Goal: Transaction & Acquisition: Book appointment/travel/reservation

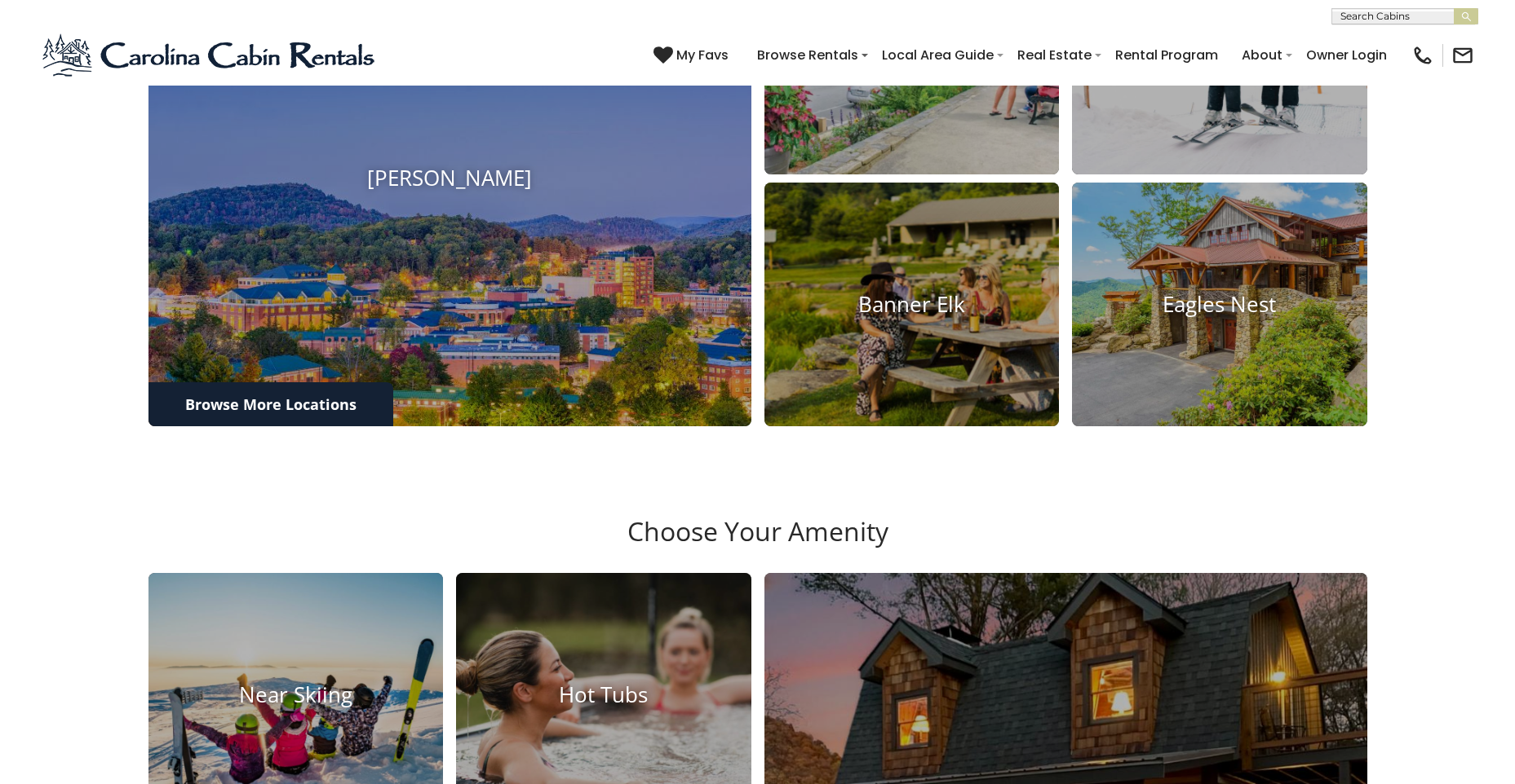
scroll to position [1849, 0]
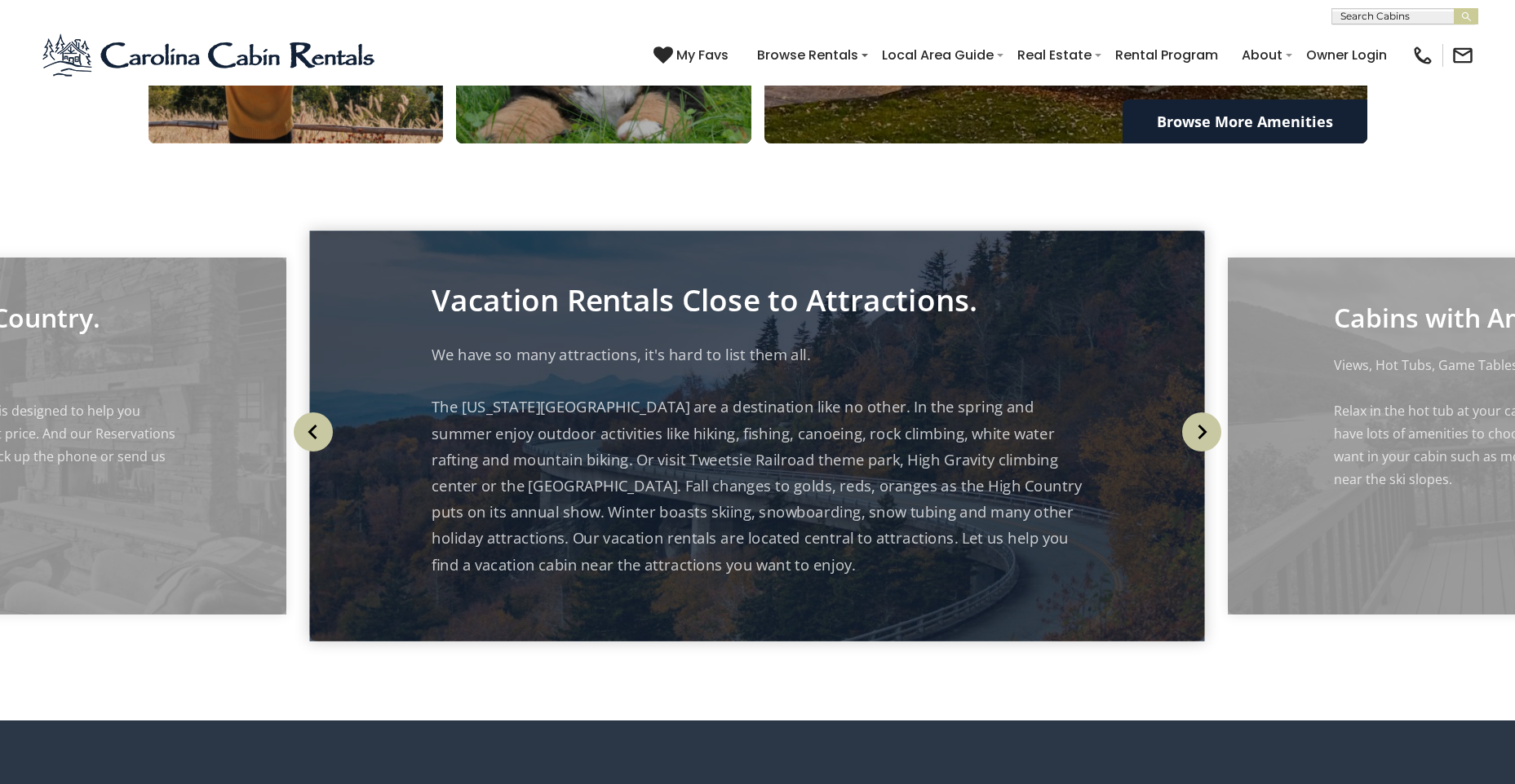
click at [391, 156] on img at bounding box center [295, 22] width 325 height 267
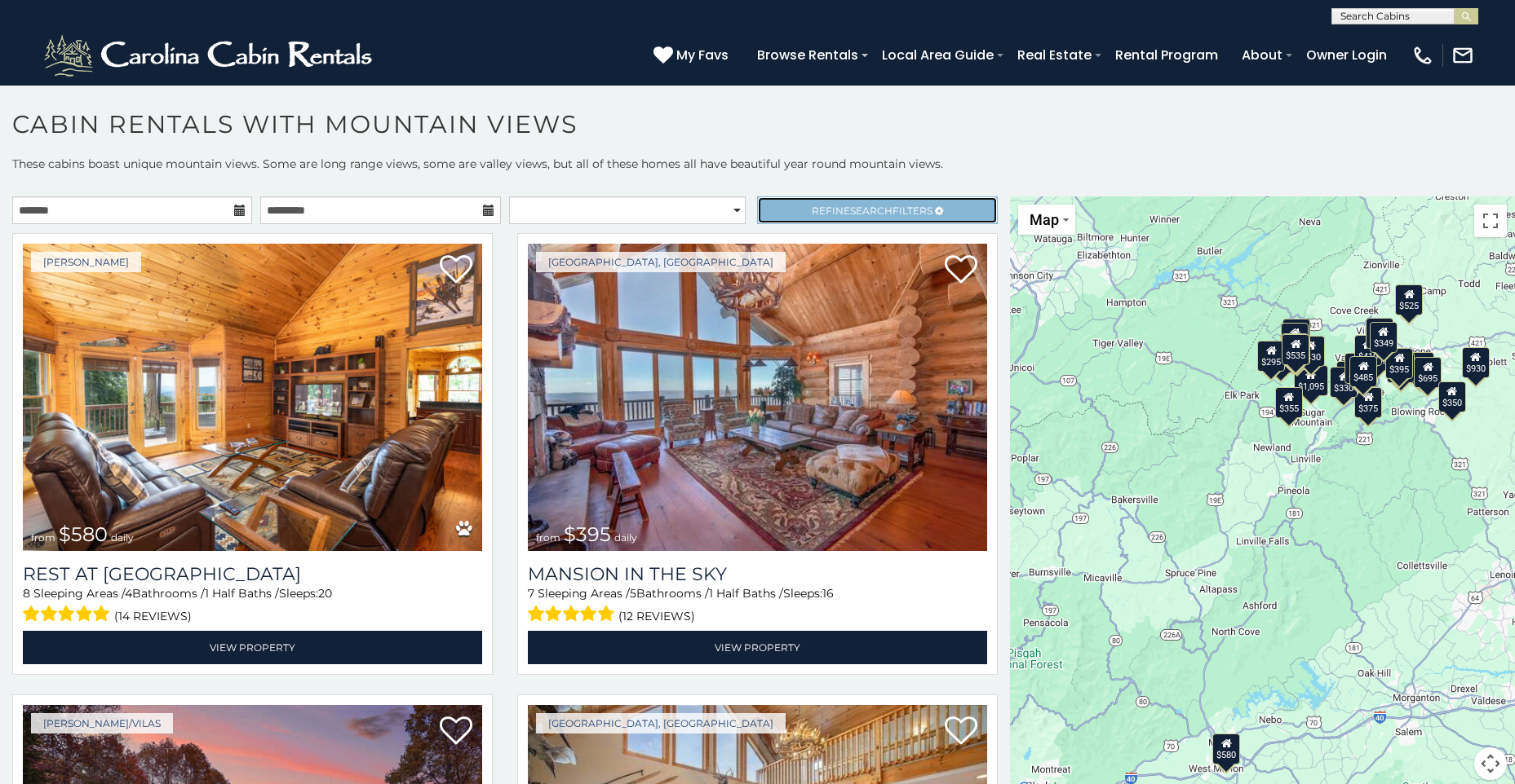
click at [894, 213] on span "Refine Search Filters" at bounding box center [872, 210] width 121 height 12
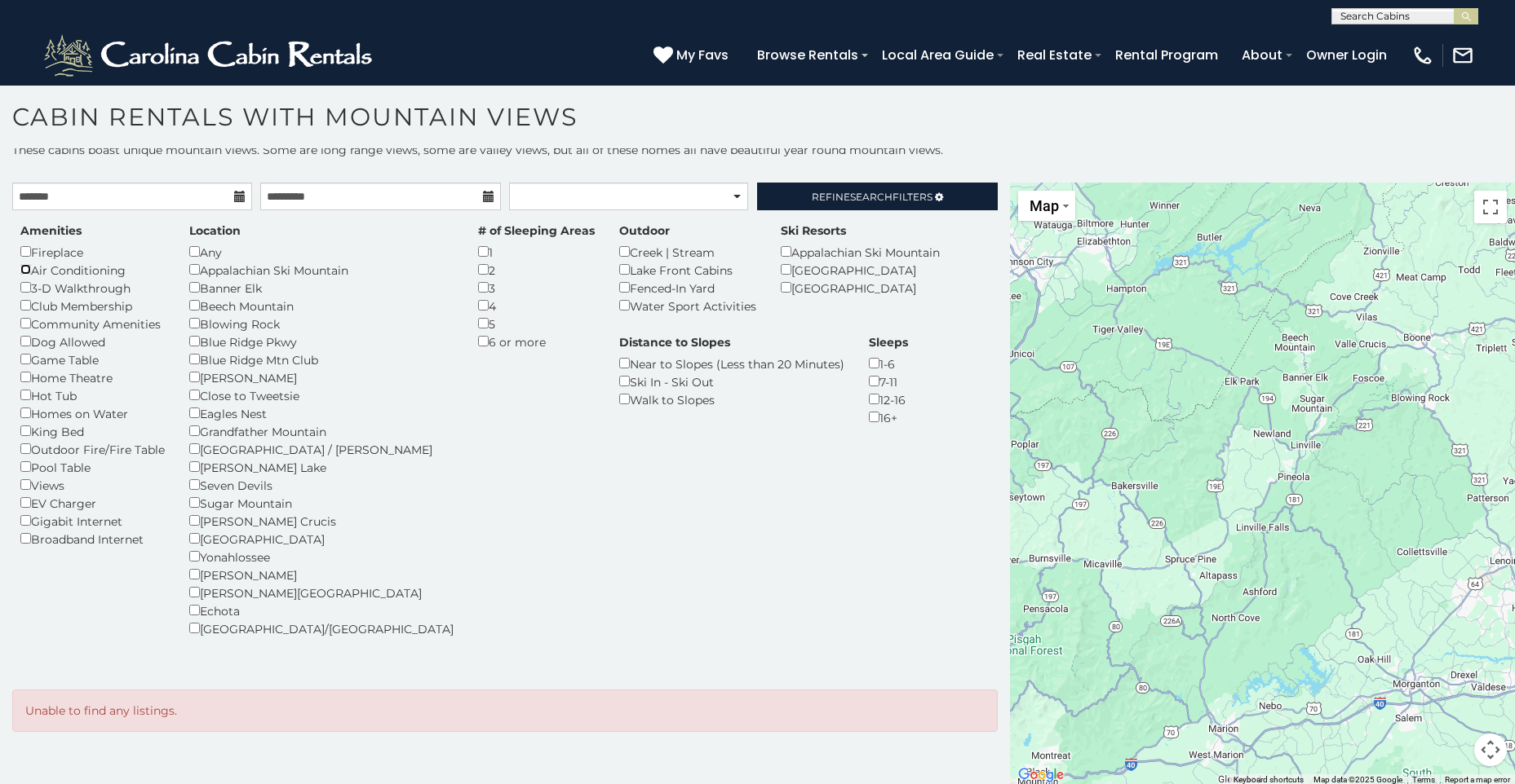
scroll to position [9, 0]
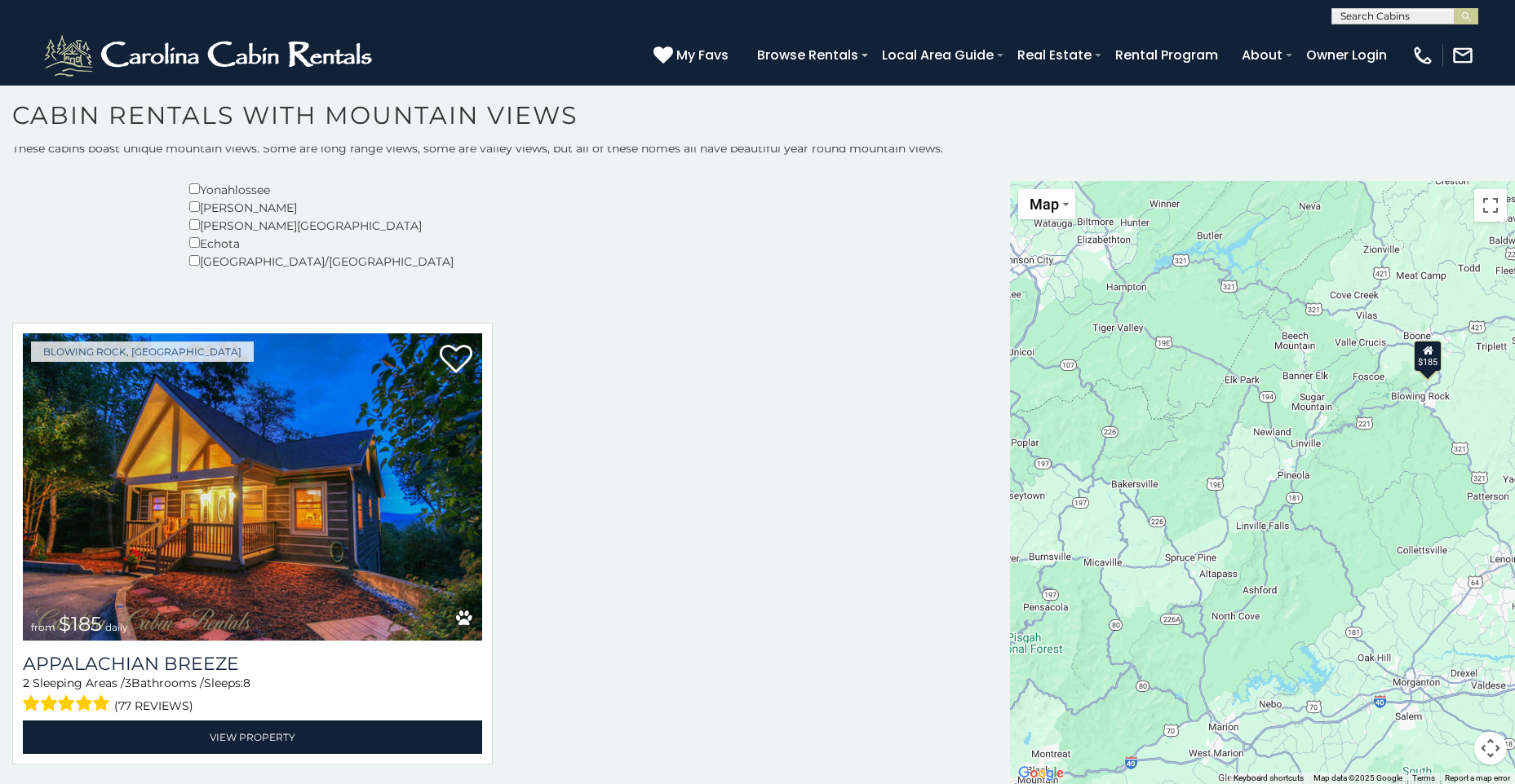
scroll to position [362, 0]
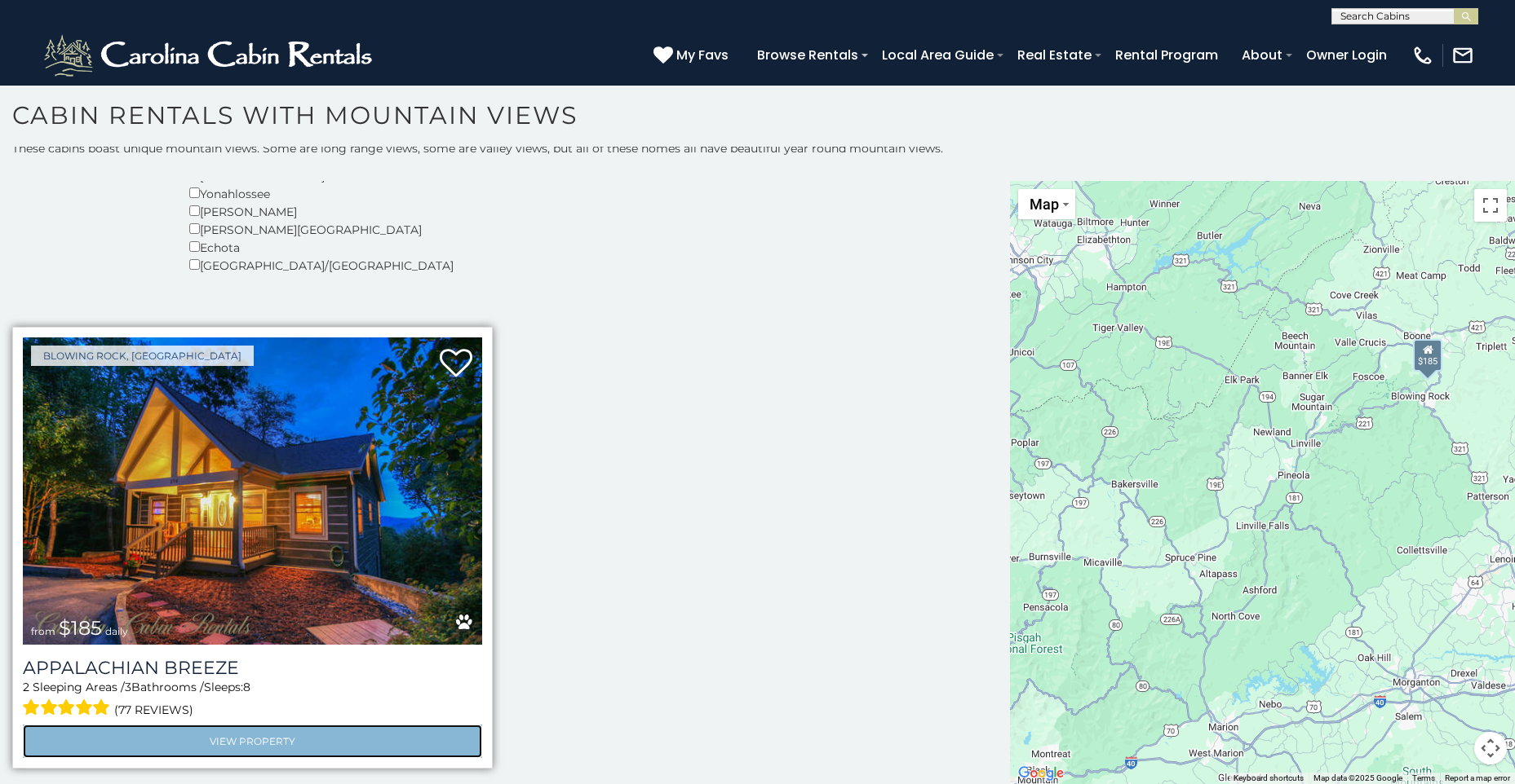
click at [330, 732] on link "View Property" at bounding box center [253, 742] width 459 height 34
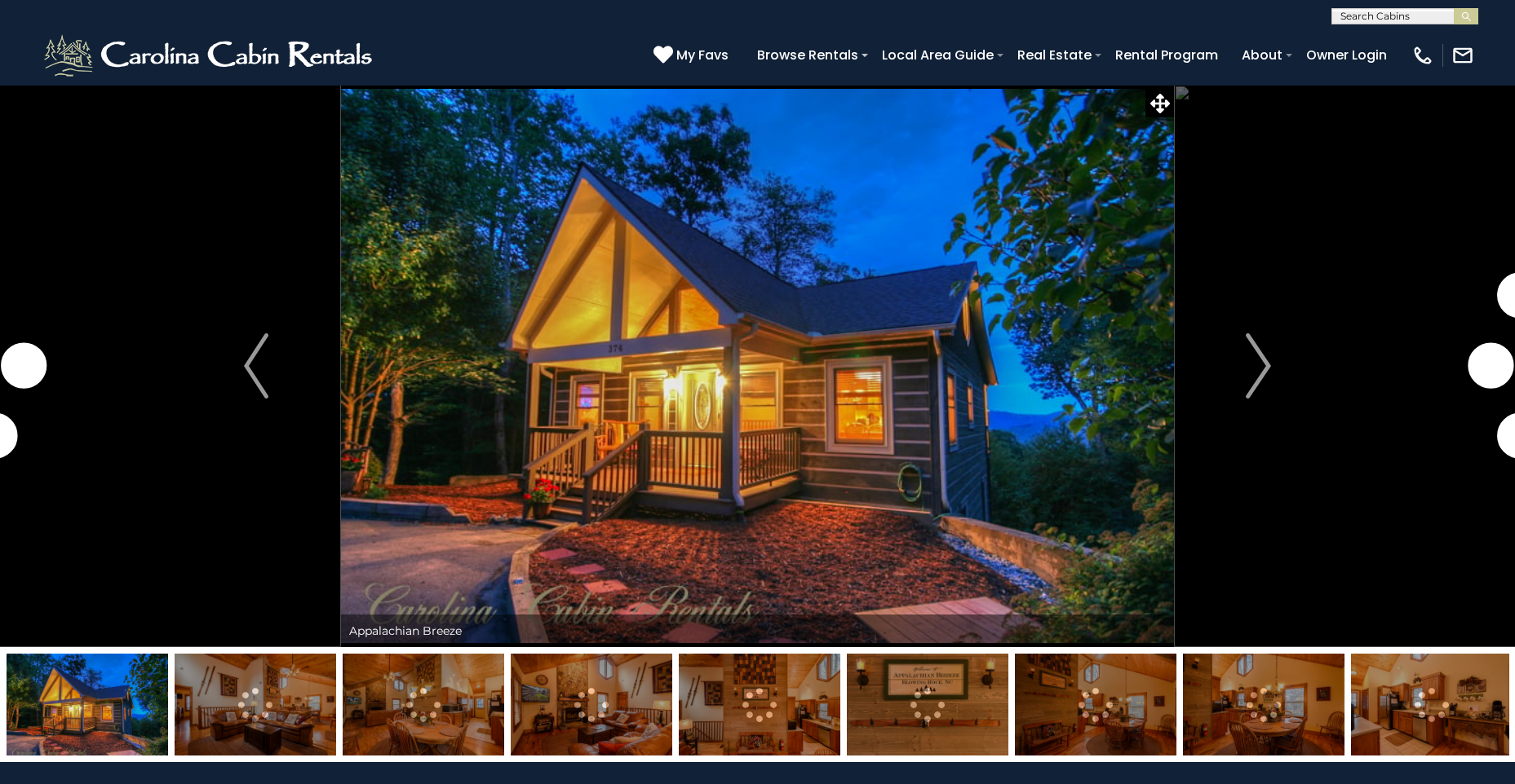
click at [779, 461] on img at bounding box center [758, 366] width 833 height 563
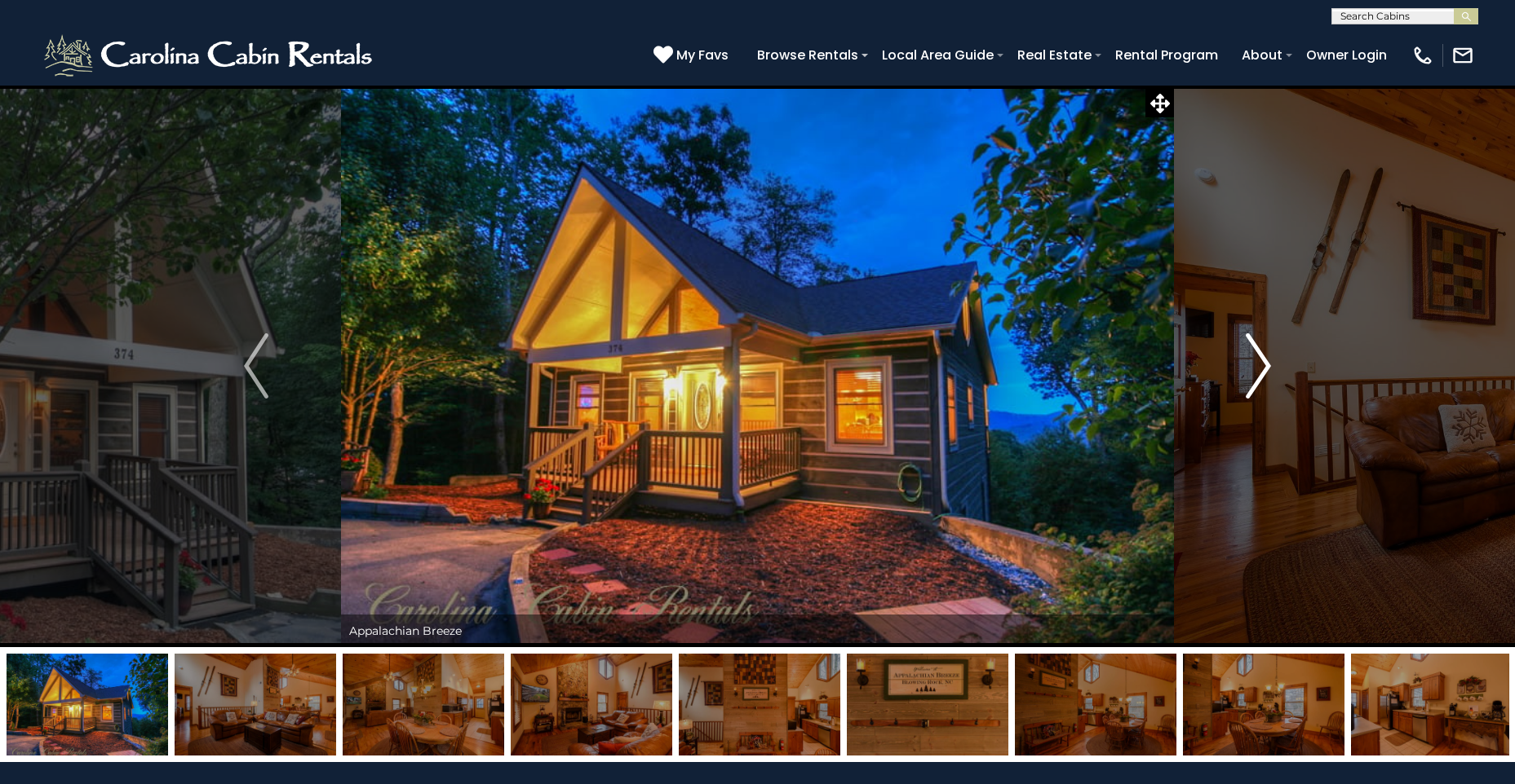
click at [1267, 363] on img "Next" at bounding box center [1258, 366] width 24 height 65
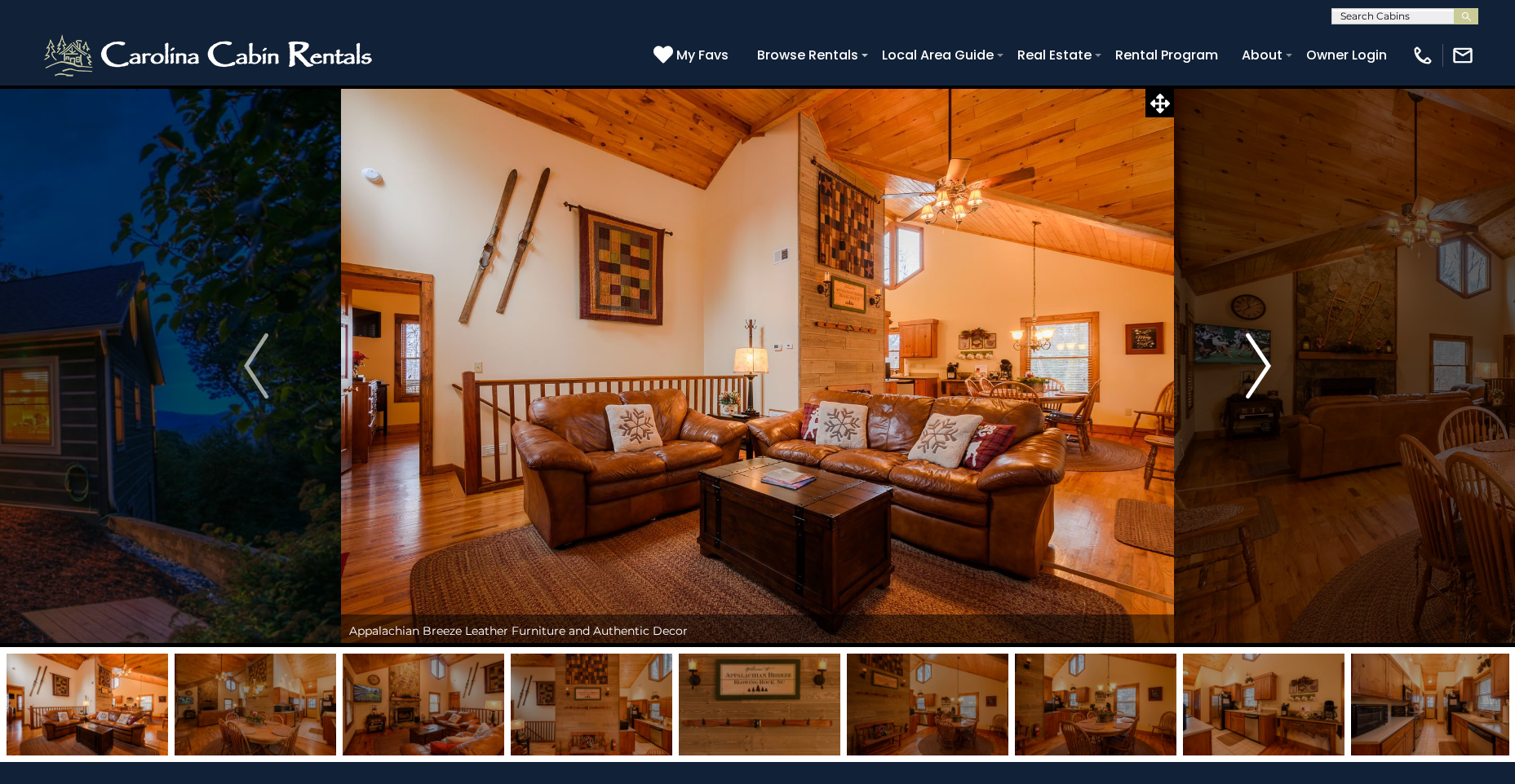
click at [1267, 363] on img "Next" at bounding box center [1258, 366] width 24 height 65
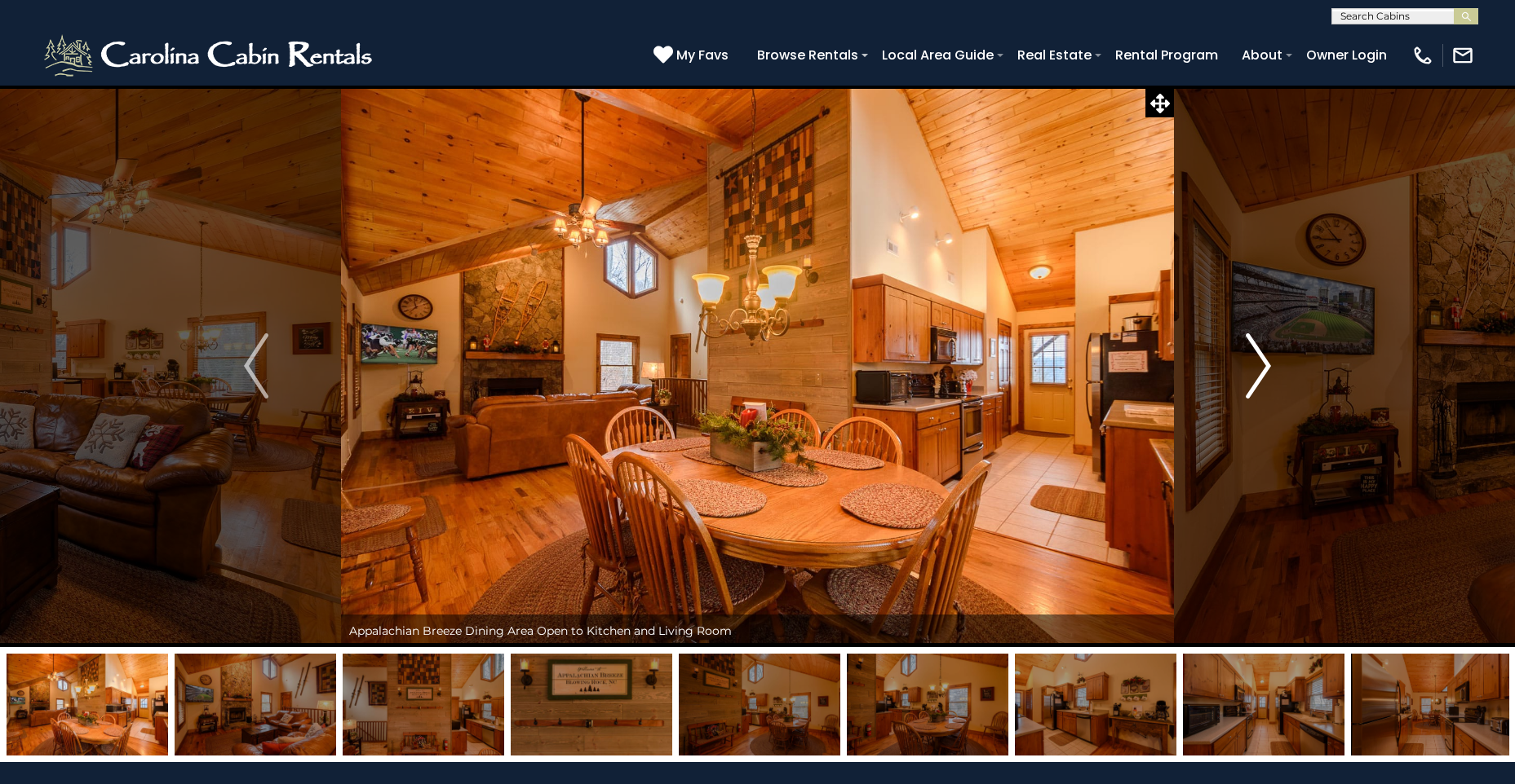
click at [1267, 363] on img "Next" at bounding box center [1258, 366] width 24 height 65
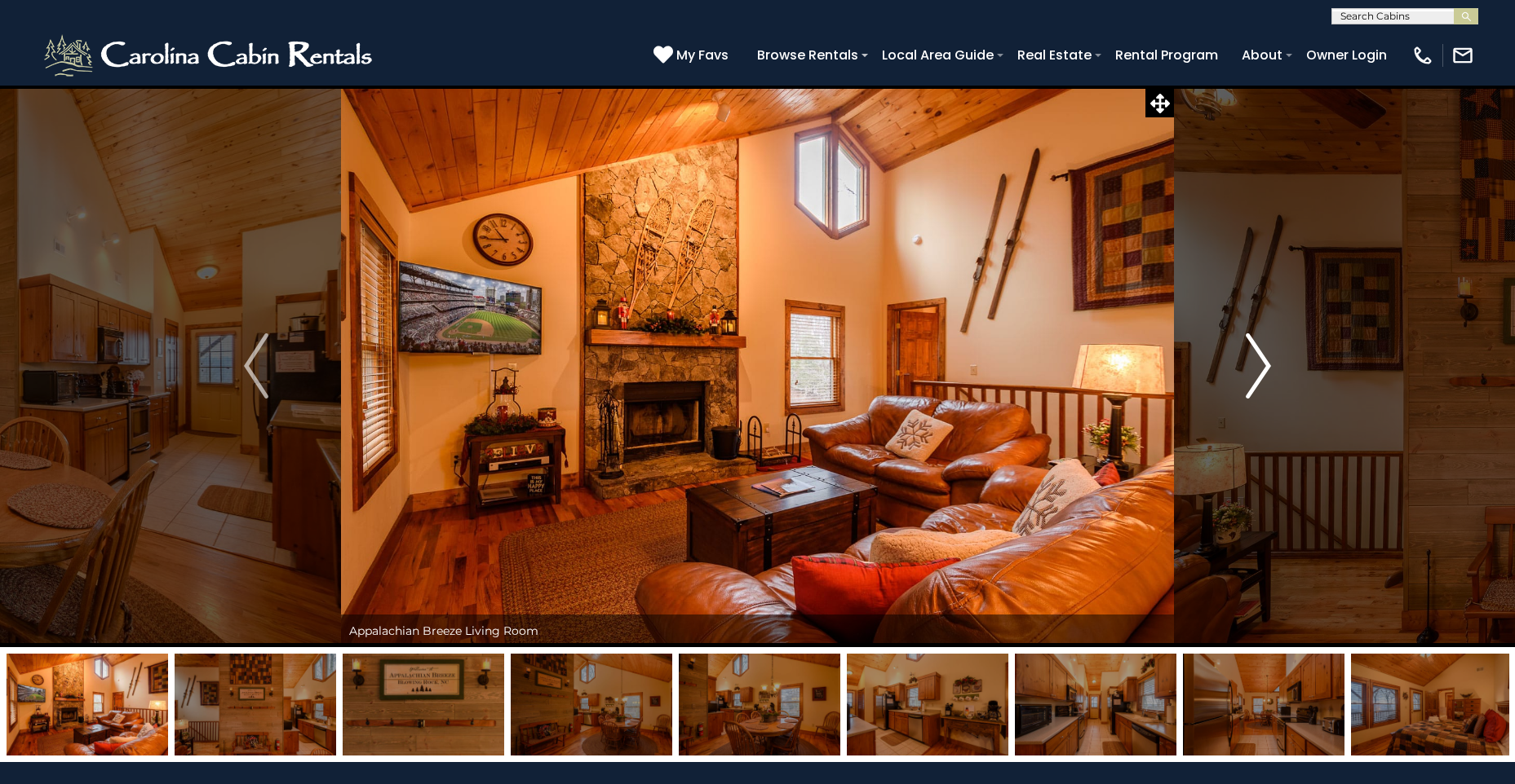
click at [1267, 363] on img "Next" at bounding box center [1258, 366] width 24 height 65
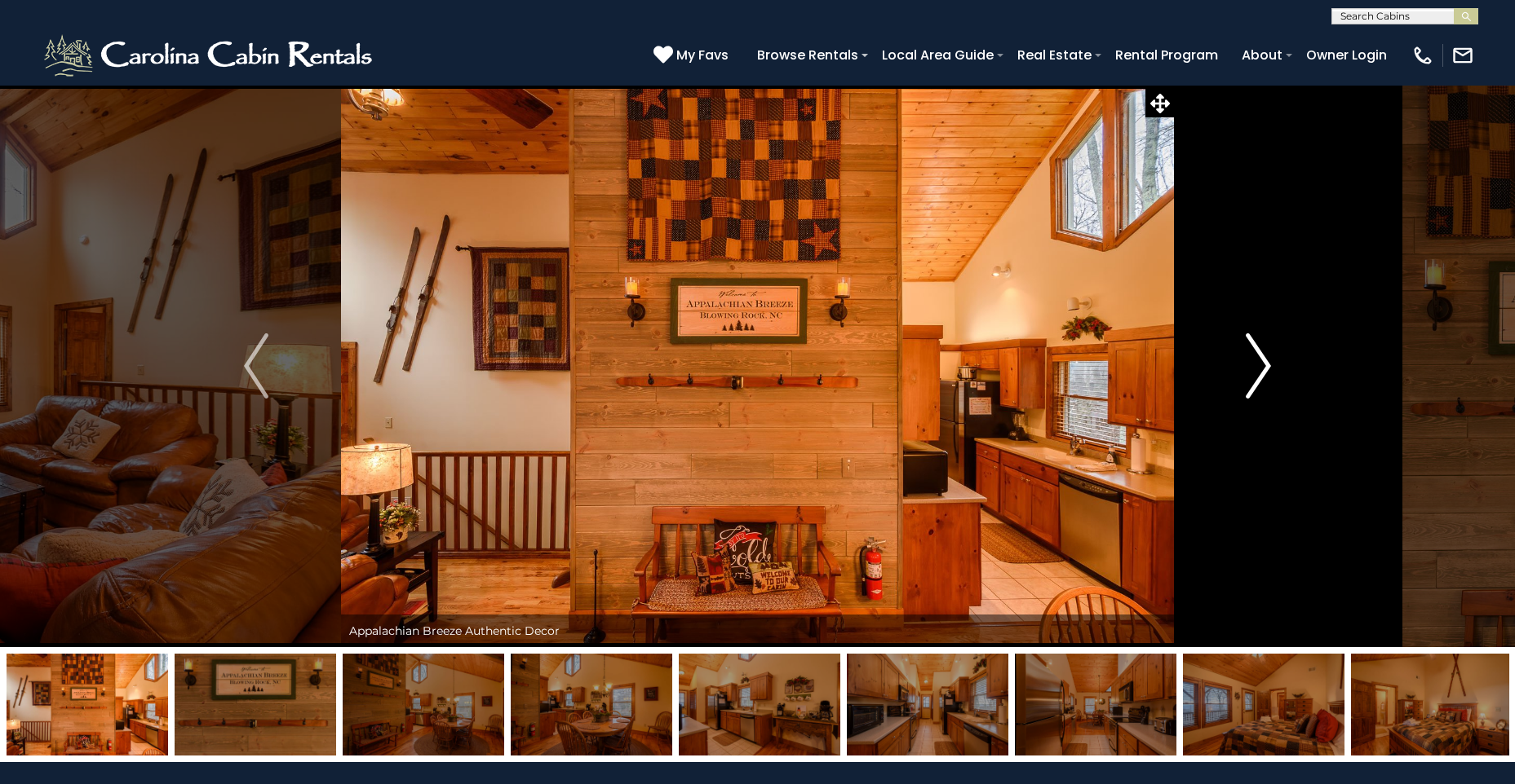
click at [1268, 362] on img "Next" at bounding box center [1258, 366] width 24 height 65
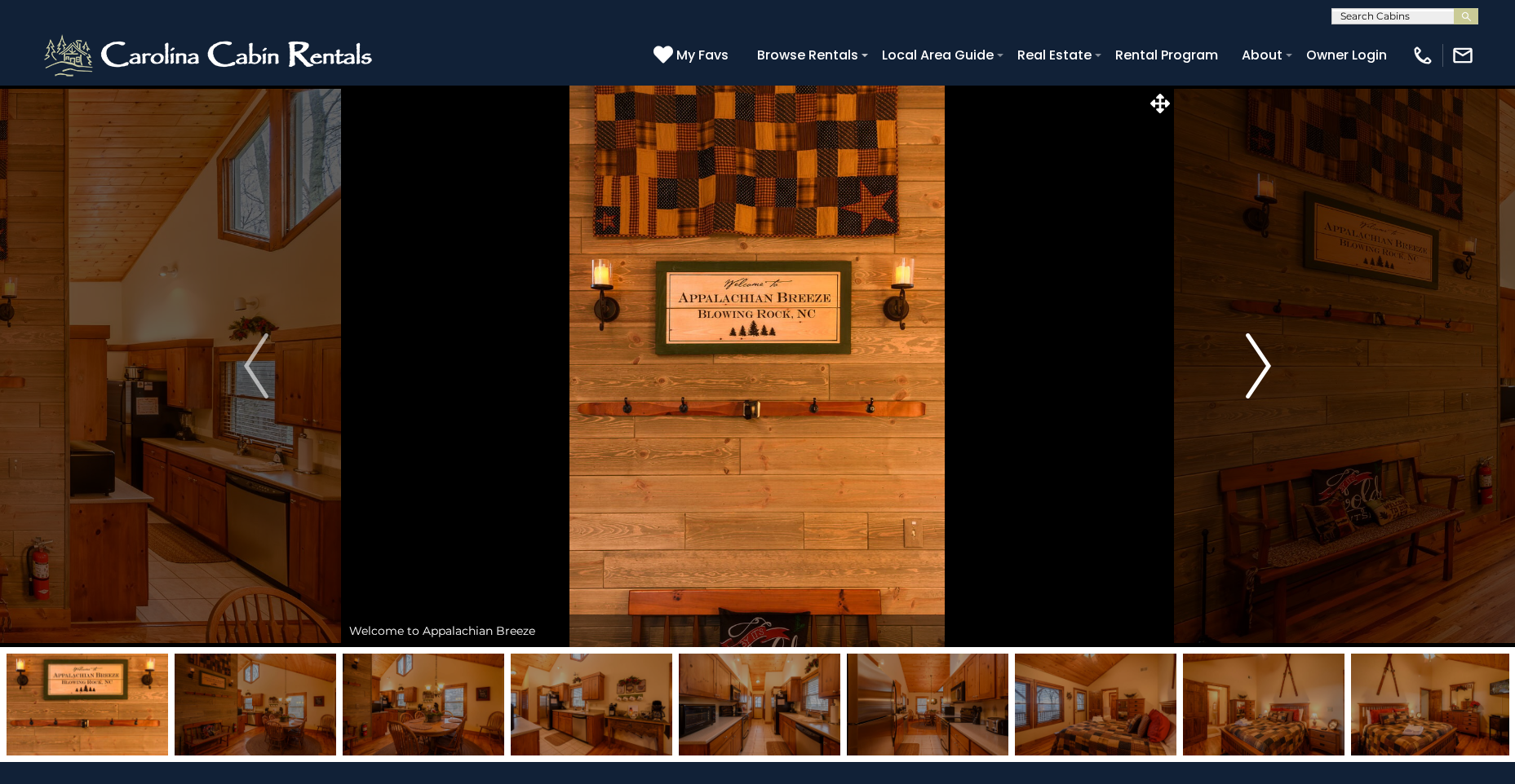
click at [1268, 362] on img "Next" at bounding box center [1258, 366] width 24 height 65
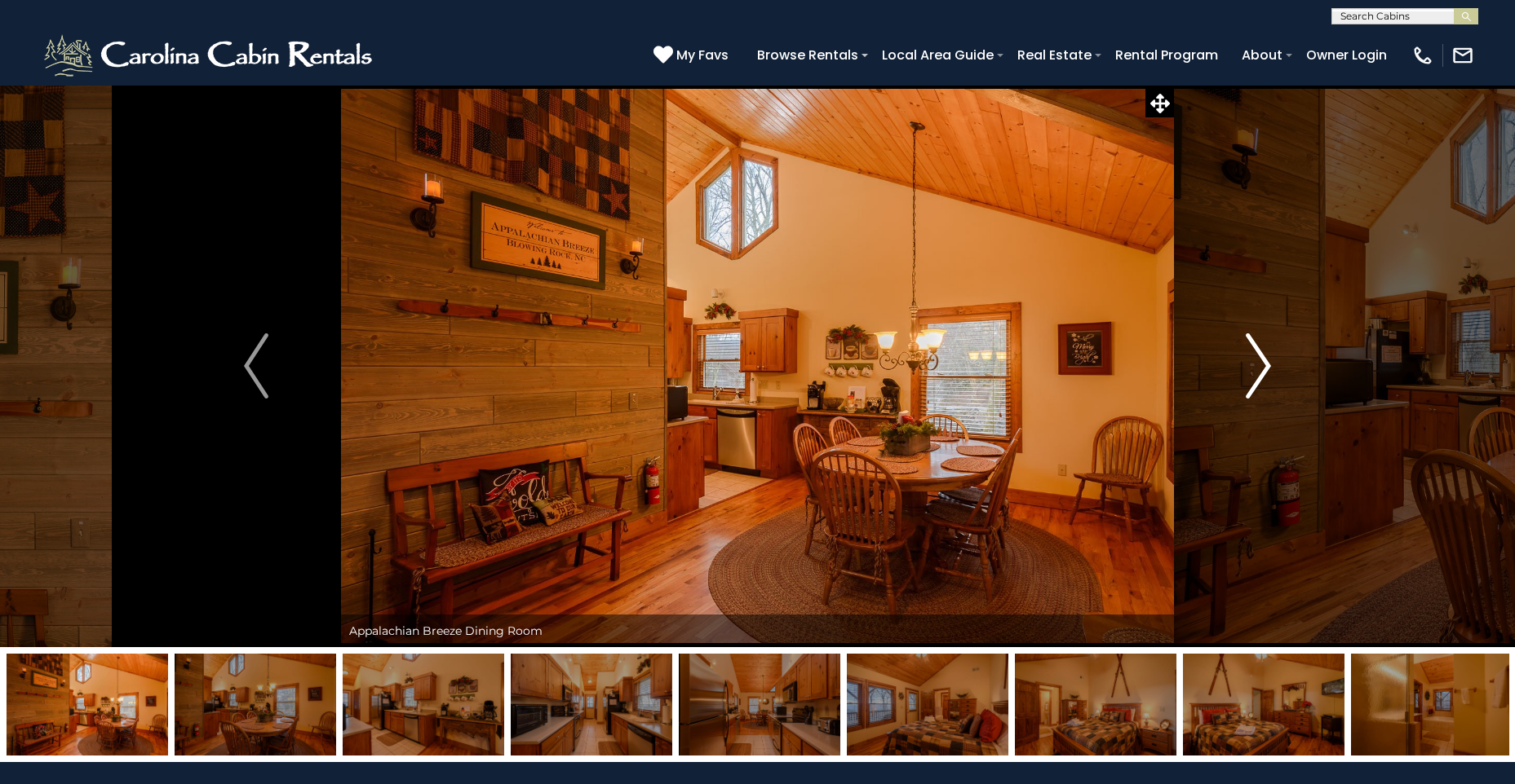
click at [1268, 362] on img "Next" at bounding box center [1258, 366] width 24 height 65
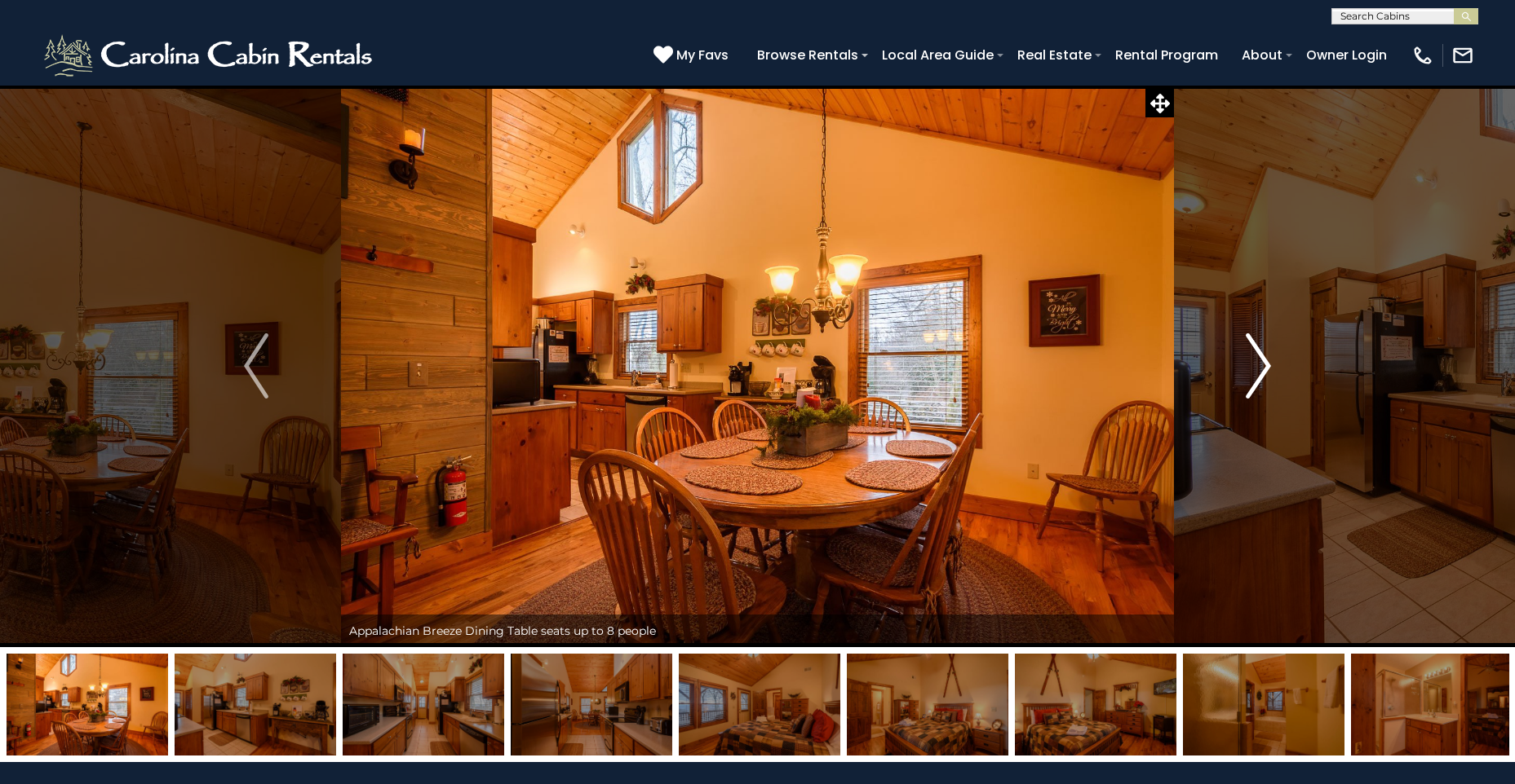
click at [1268, 362] on img "Next" at bounding box center [1258, 366] width 24 height 65
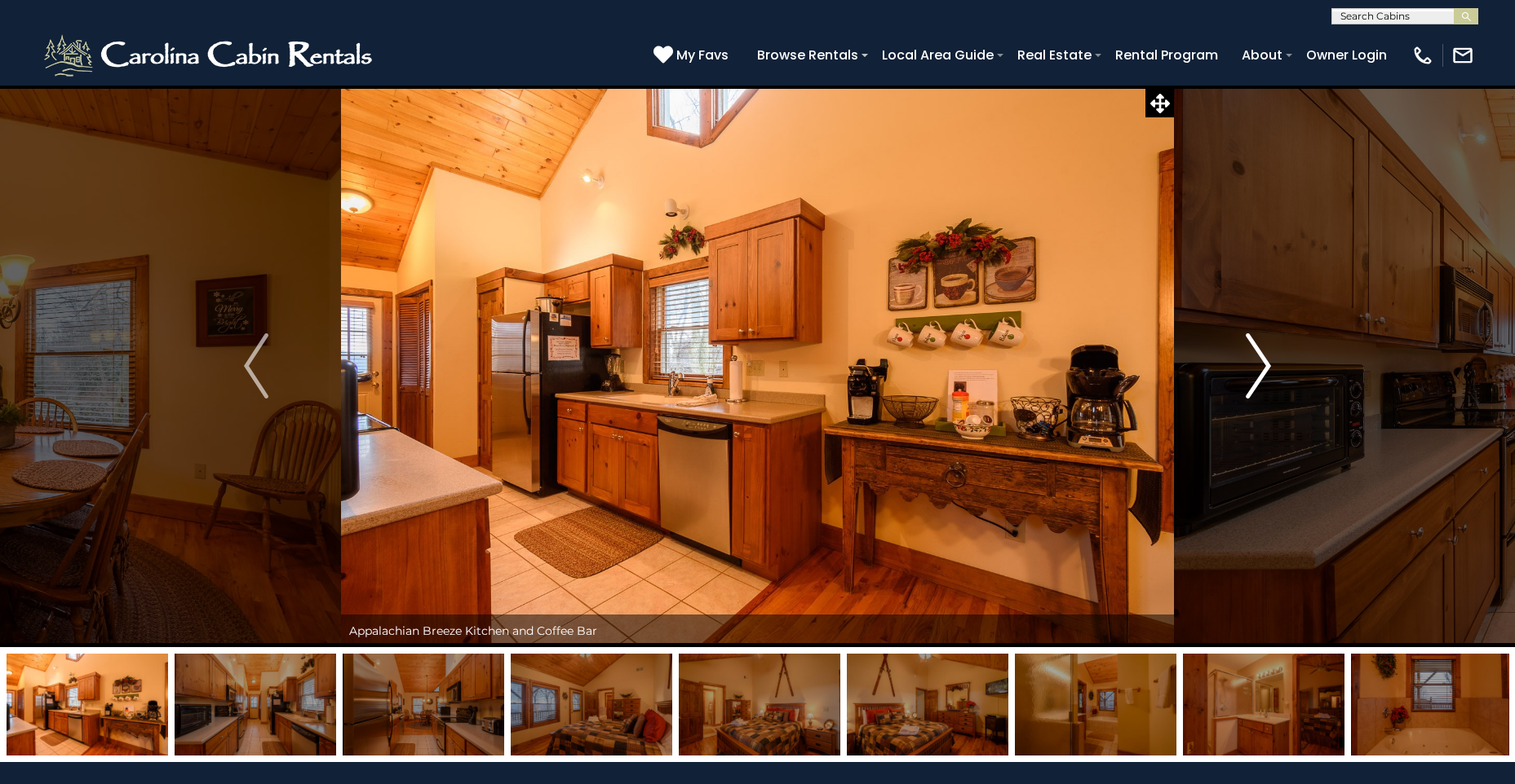
click at [1268, 362] on img "Next" at bounding box center [1258, 366] width 24 height 65
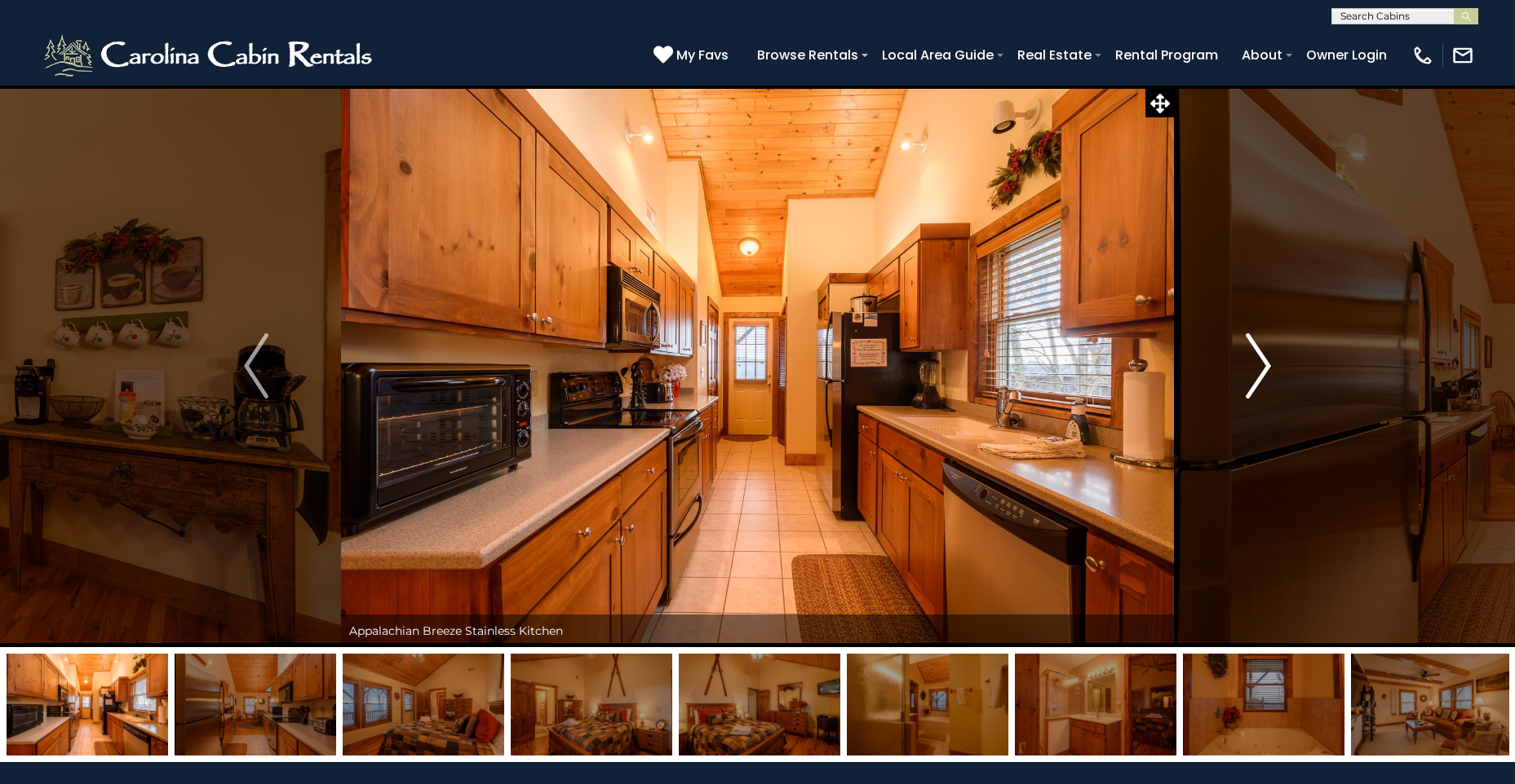
click at [1268, 362] on img "Next" at bounding box center [1258, 366] width 24 height 65
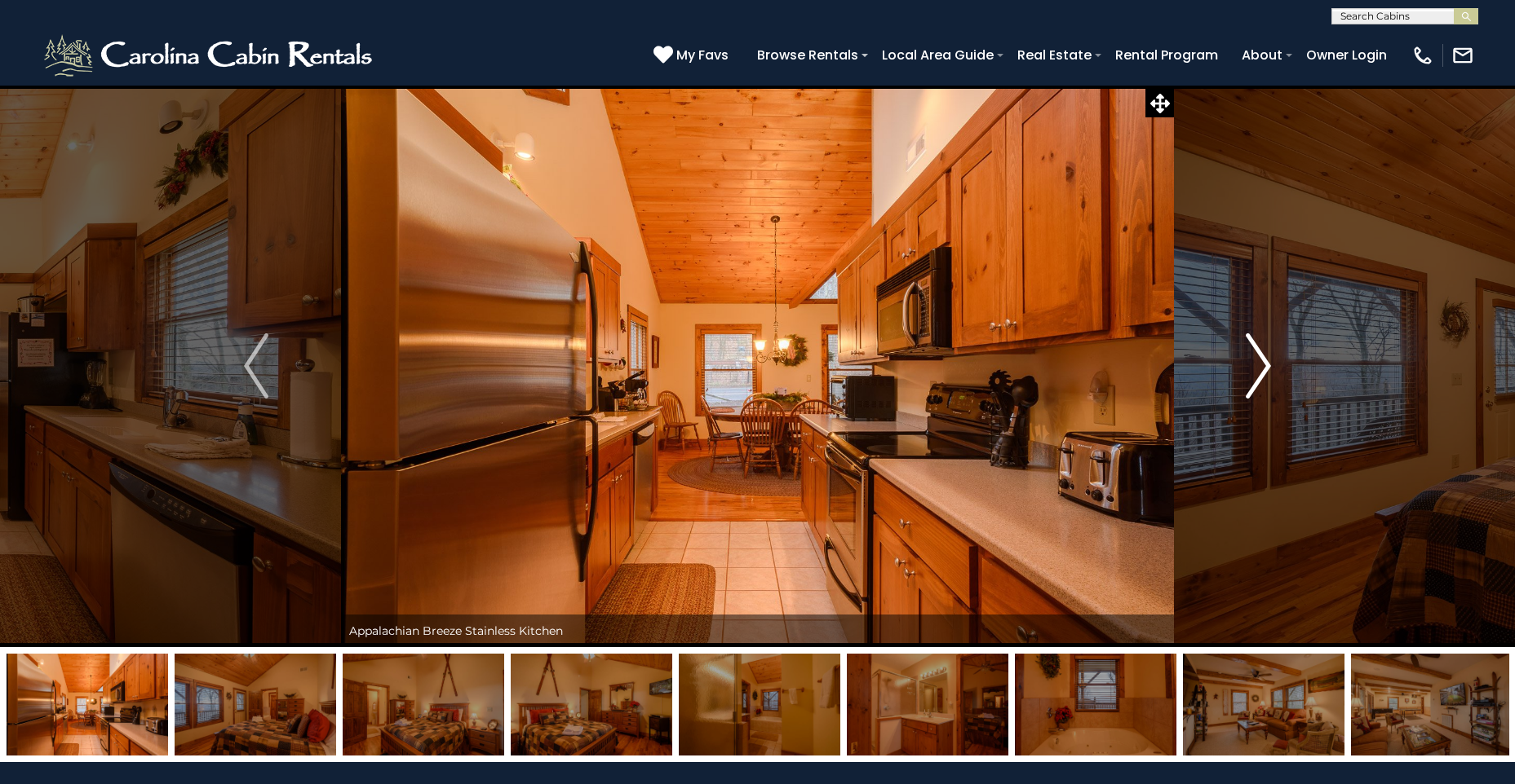
click at [1268, 362] on img "Next" at bounding box center [1258, 366] width 24 height 65
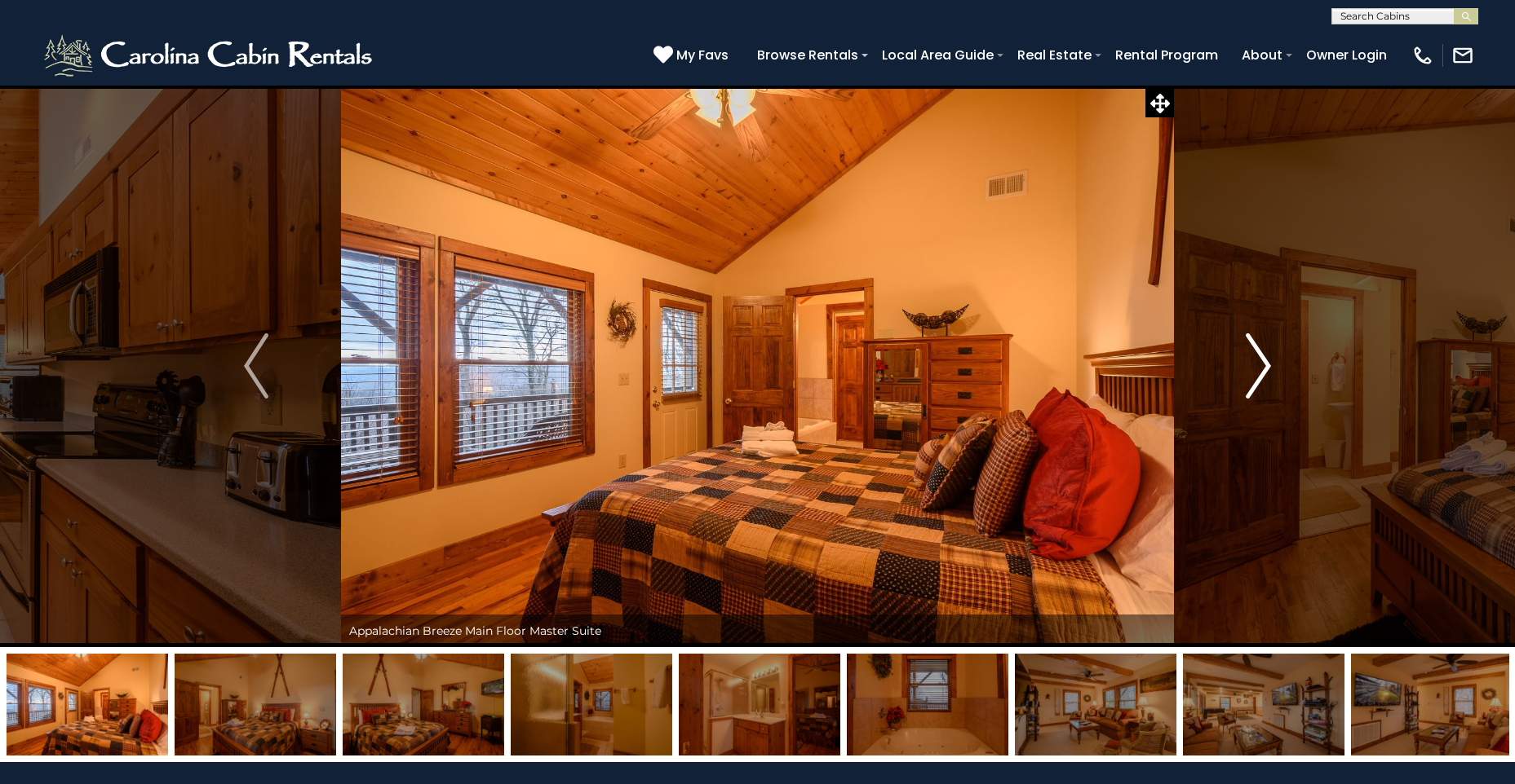
click at [1268, 362] on img "Next" at bounding box center [1258, 366] width 24 height 65
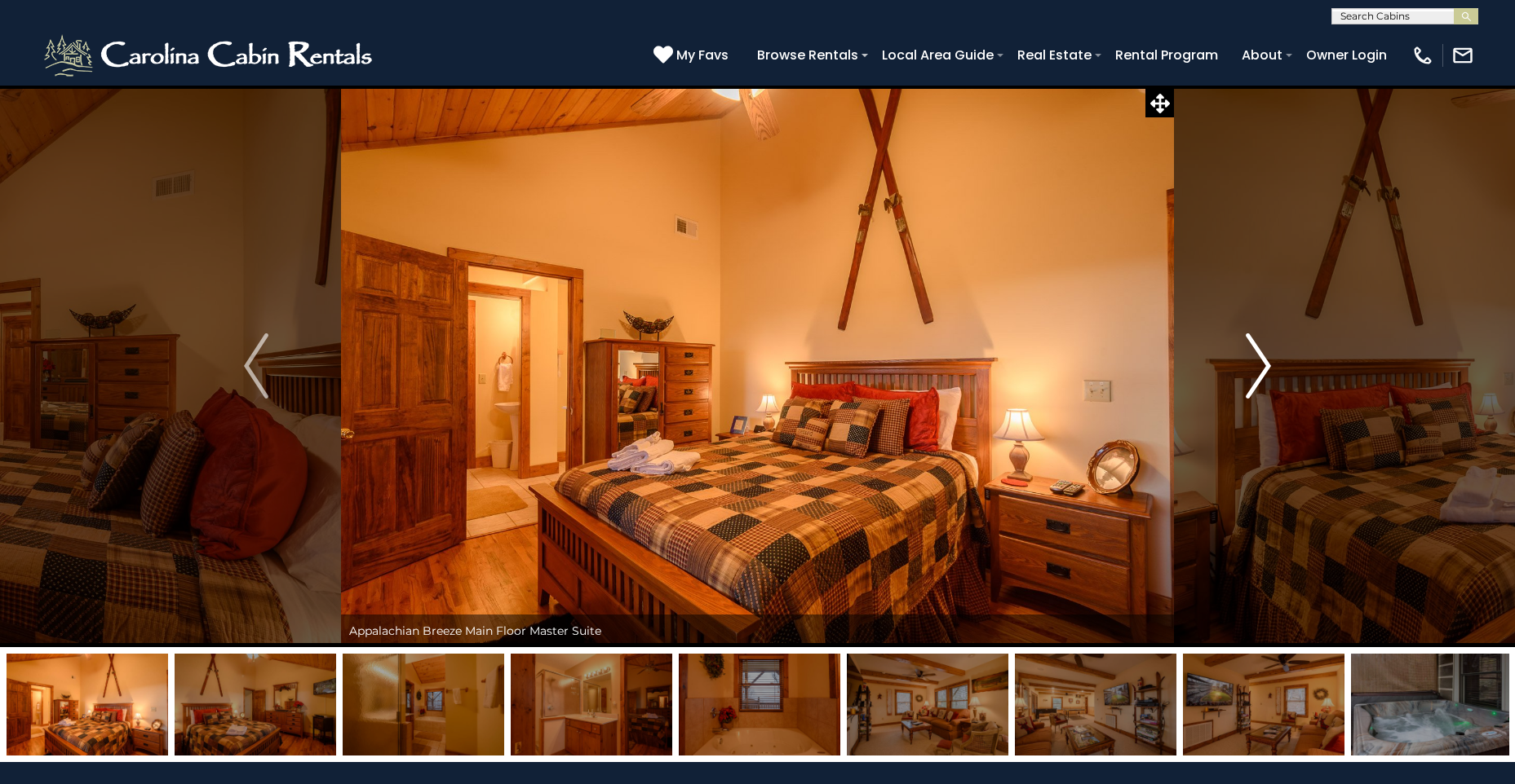
click at [1268, 362] on img "Next" at bounding box center [1258, 366] width 24 height 65
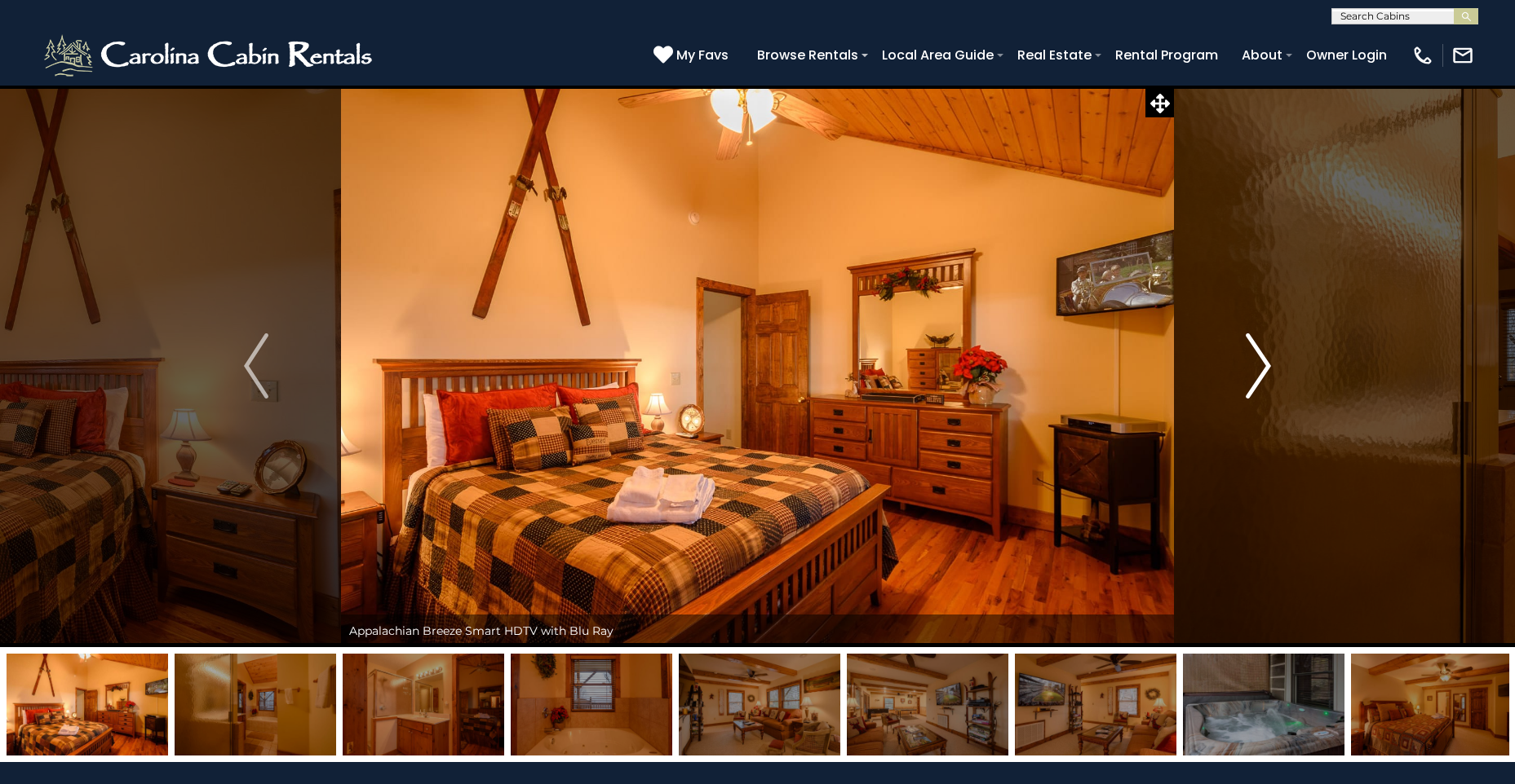
click at [1268, 362] on img "Next" at bounding box center [1258, 366] width 24 height 65
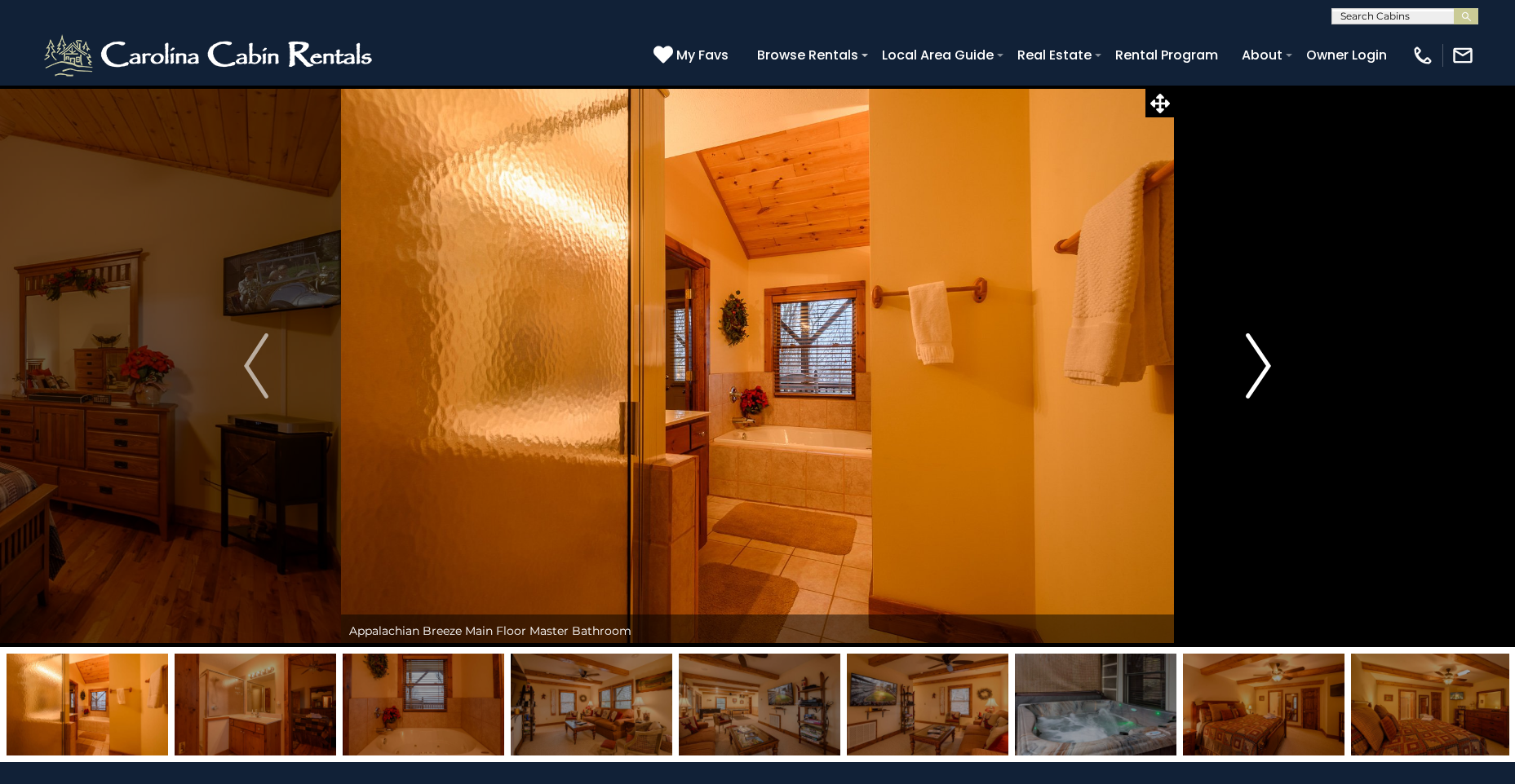
click at [1268, 362] on img "Next" at bounding box center [1258, 366] width 24 height 65
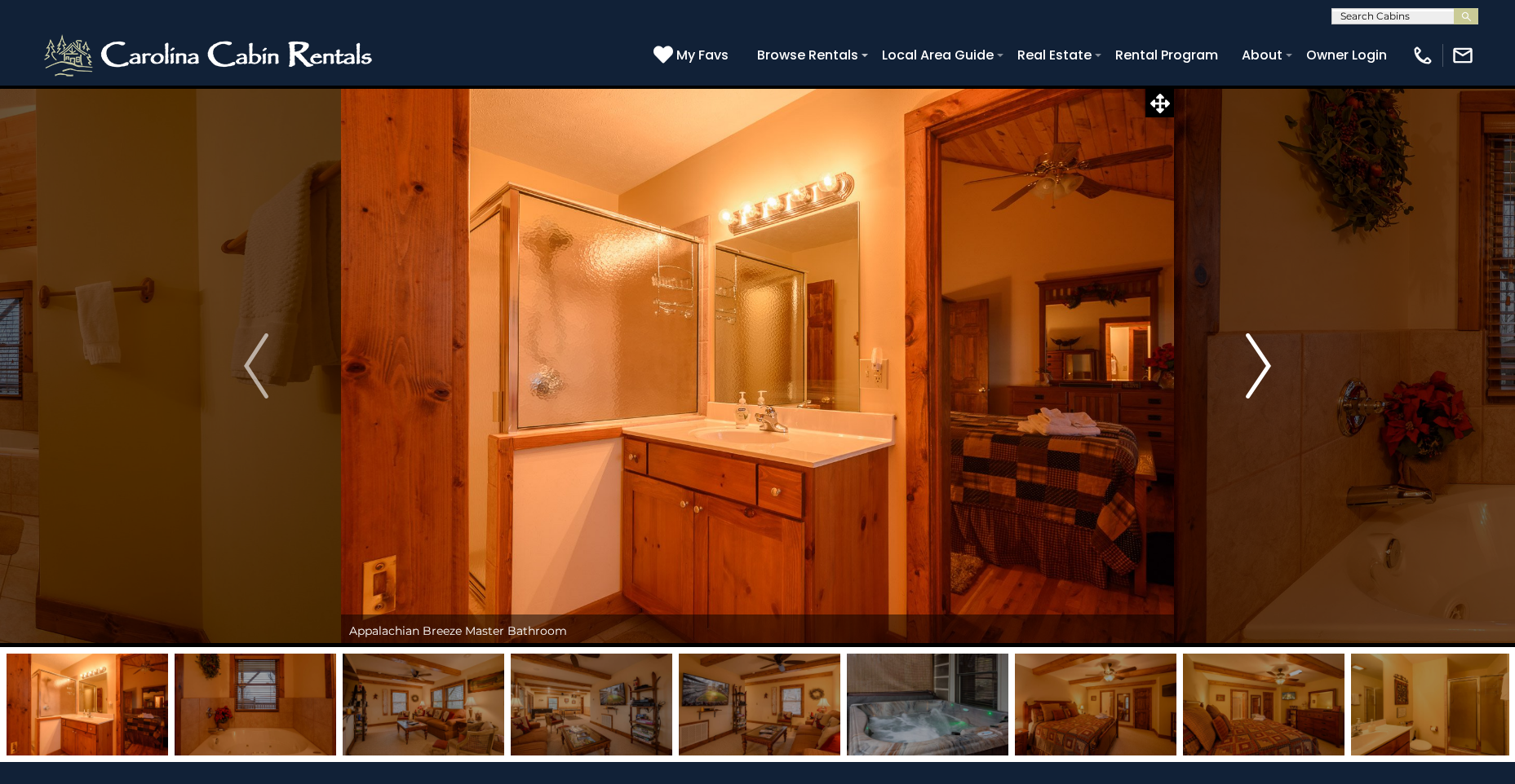
click at [1268, 362] on img "Next" at bounding box center [1258, 366] width 24 height 65
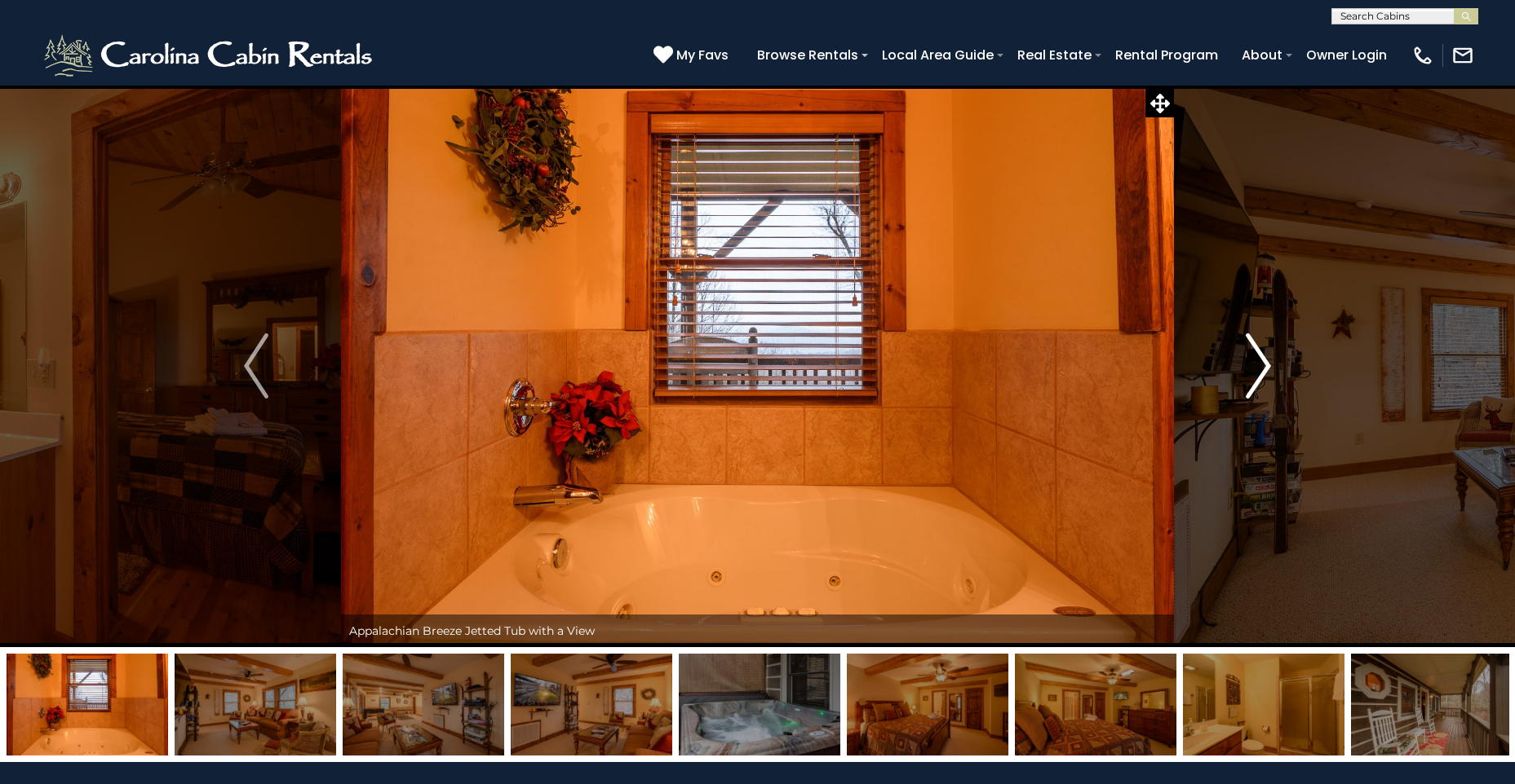
click at [1268, 362] on img "Next" at bounding box center [1258, 366] width 24 height 65
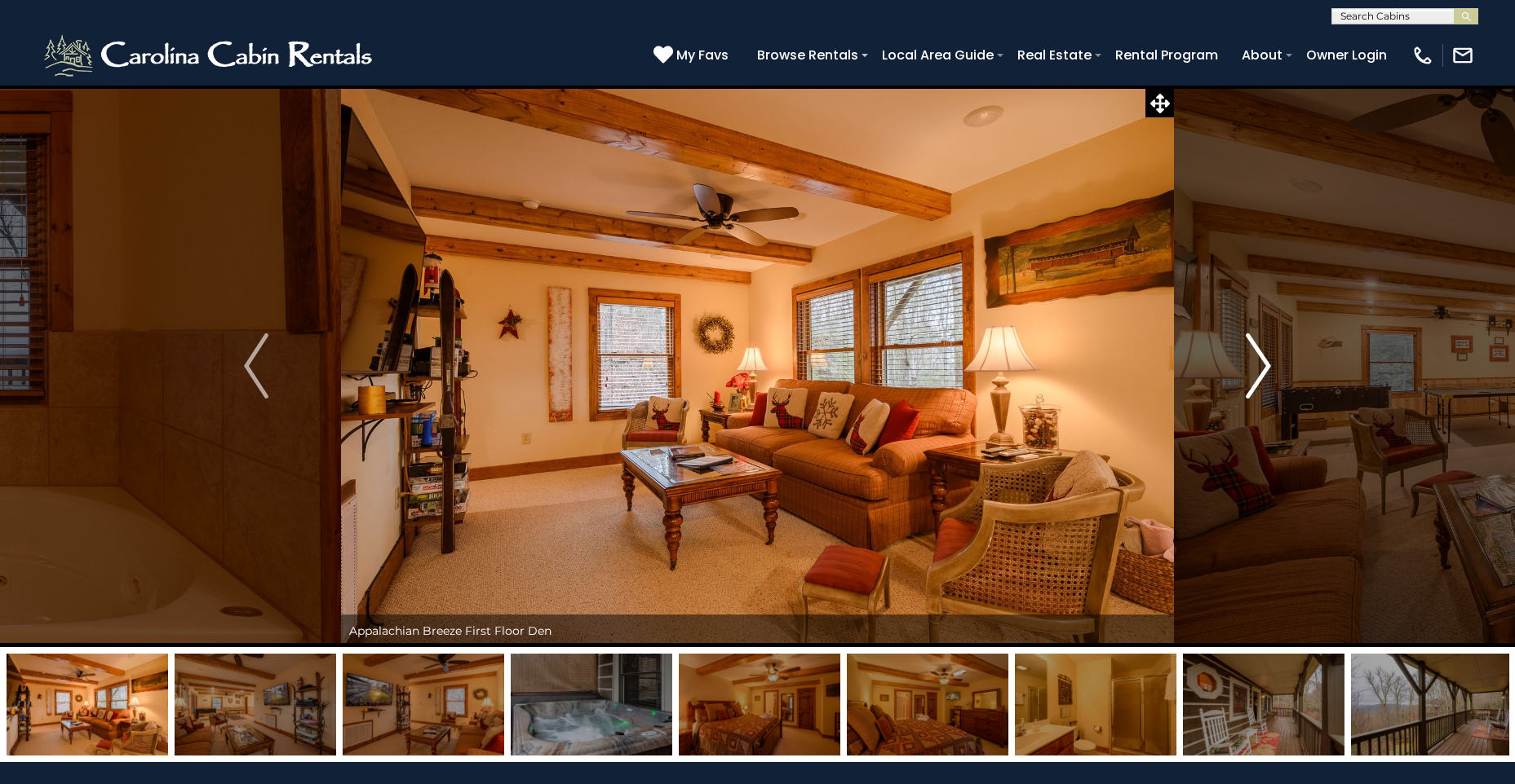
click at [1268, 362] on img "Next" at bounding box center [1258, 366] width 24 height 65
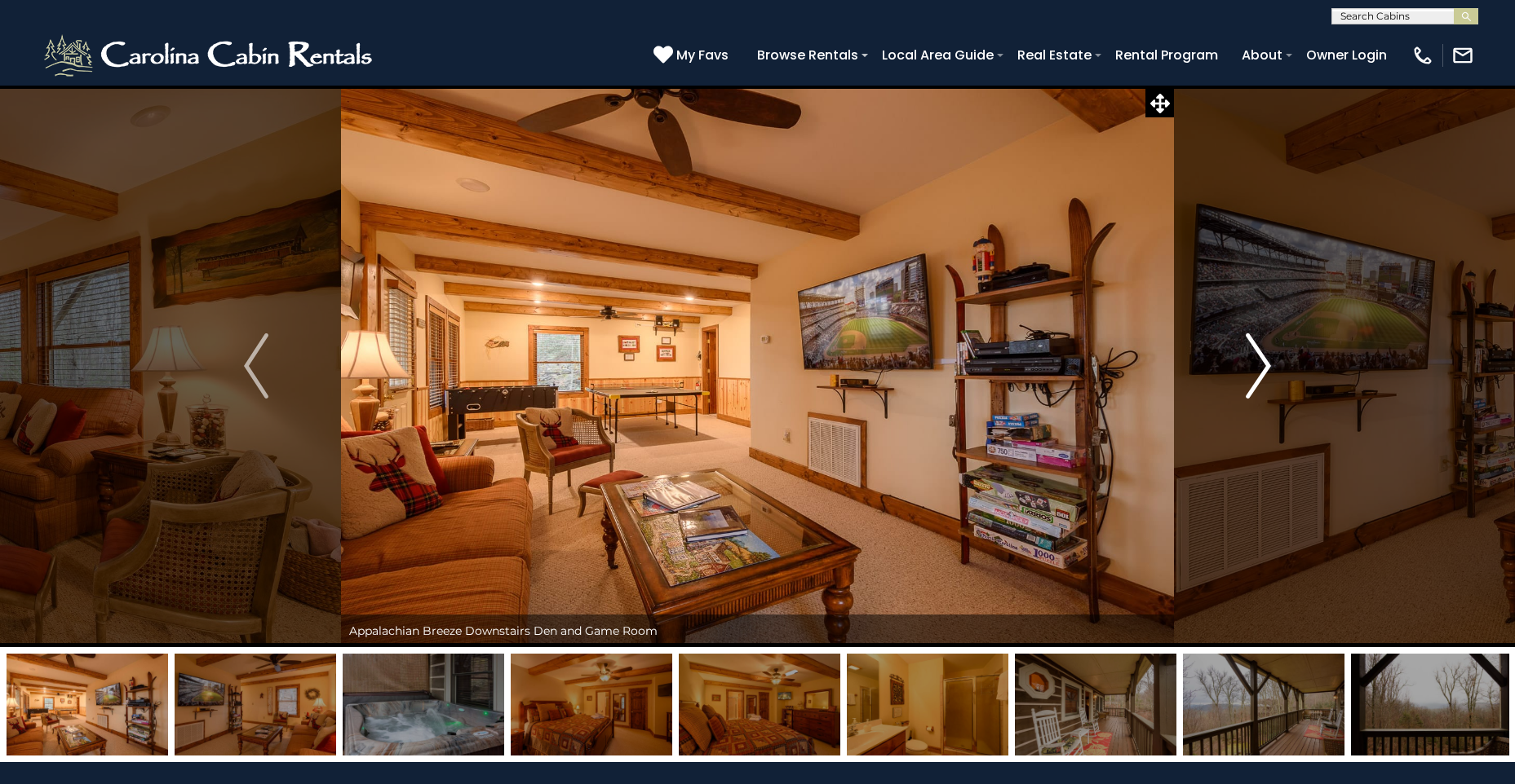
click at [1268, 362] on img "Next" at bounding box center [1258, 366] width 24 height 65
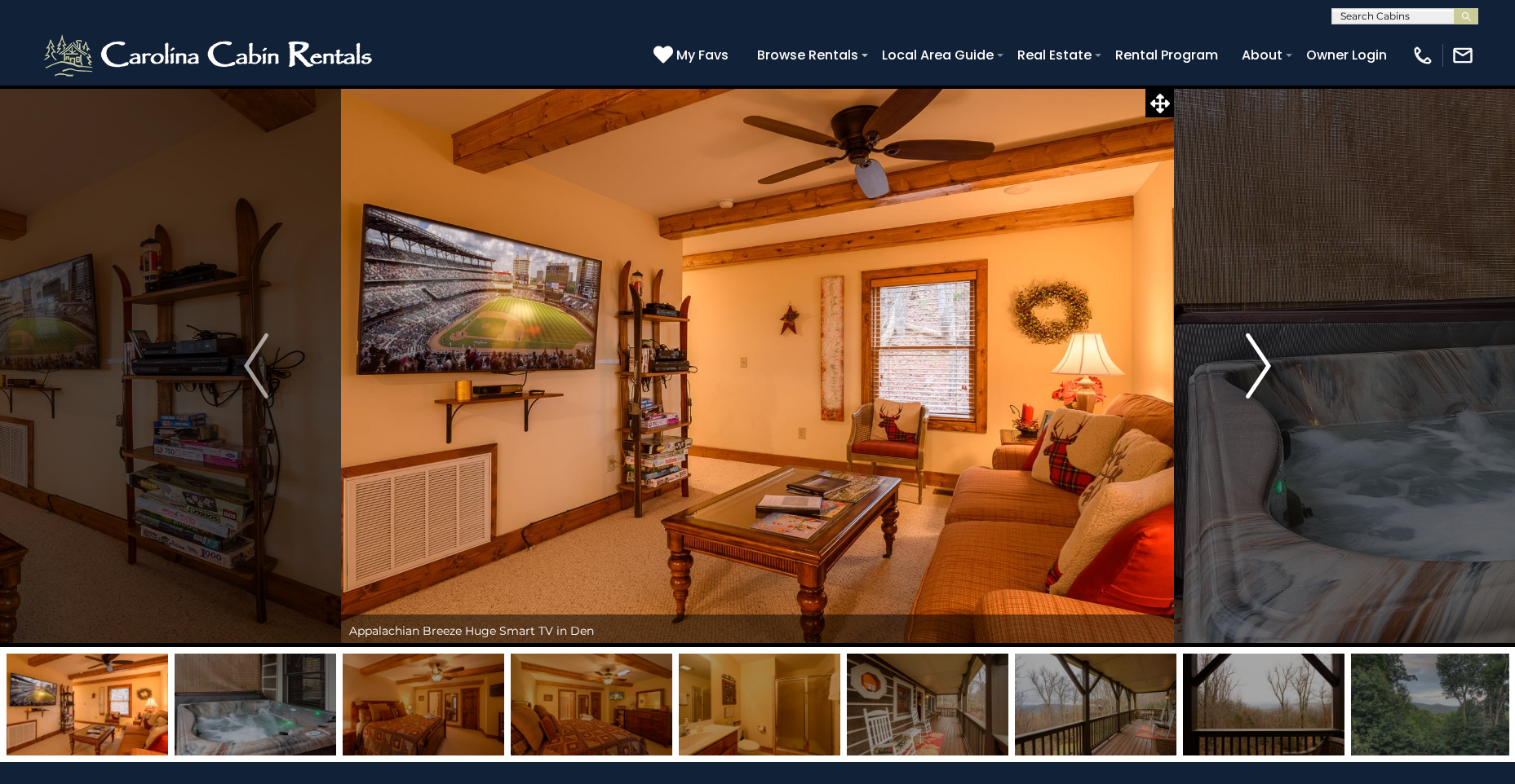
click at [1268, 362] on img "Next" at bounding box center [1258, 366] width 24 height 65
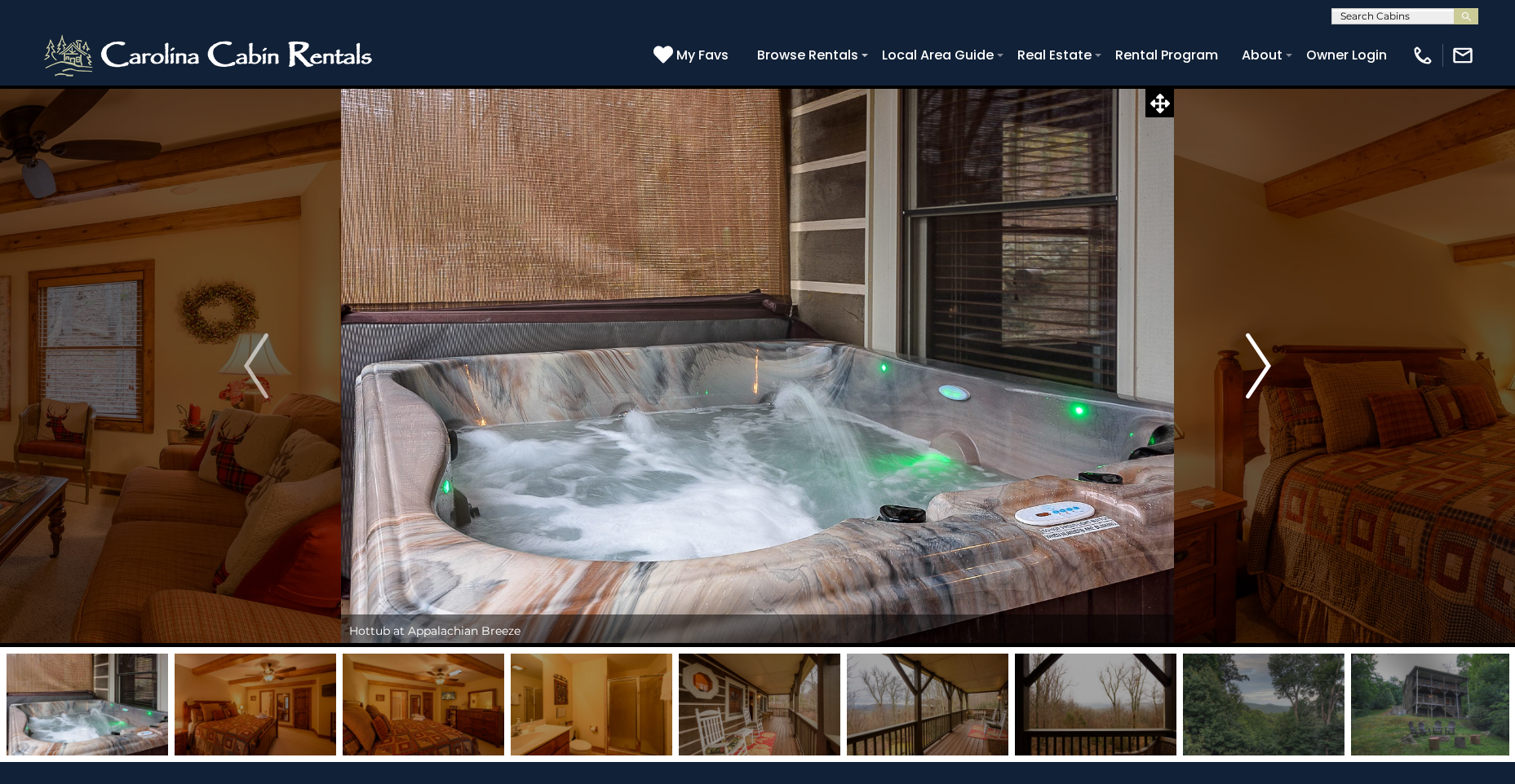
click at [1268, 362] on img "Next" at bounding box center [1258, 366] width 24 height 65
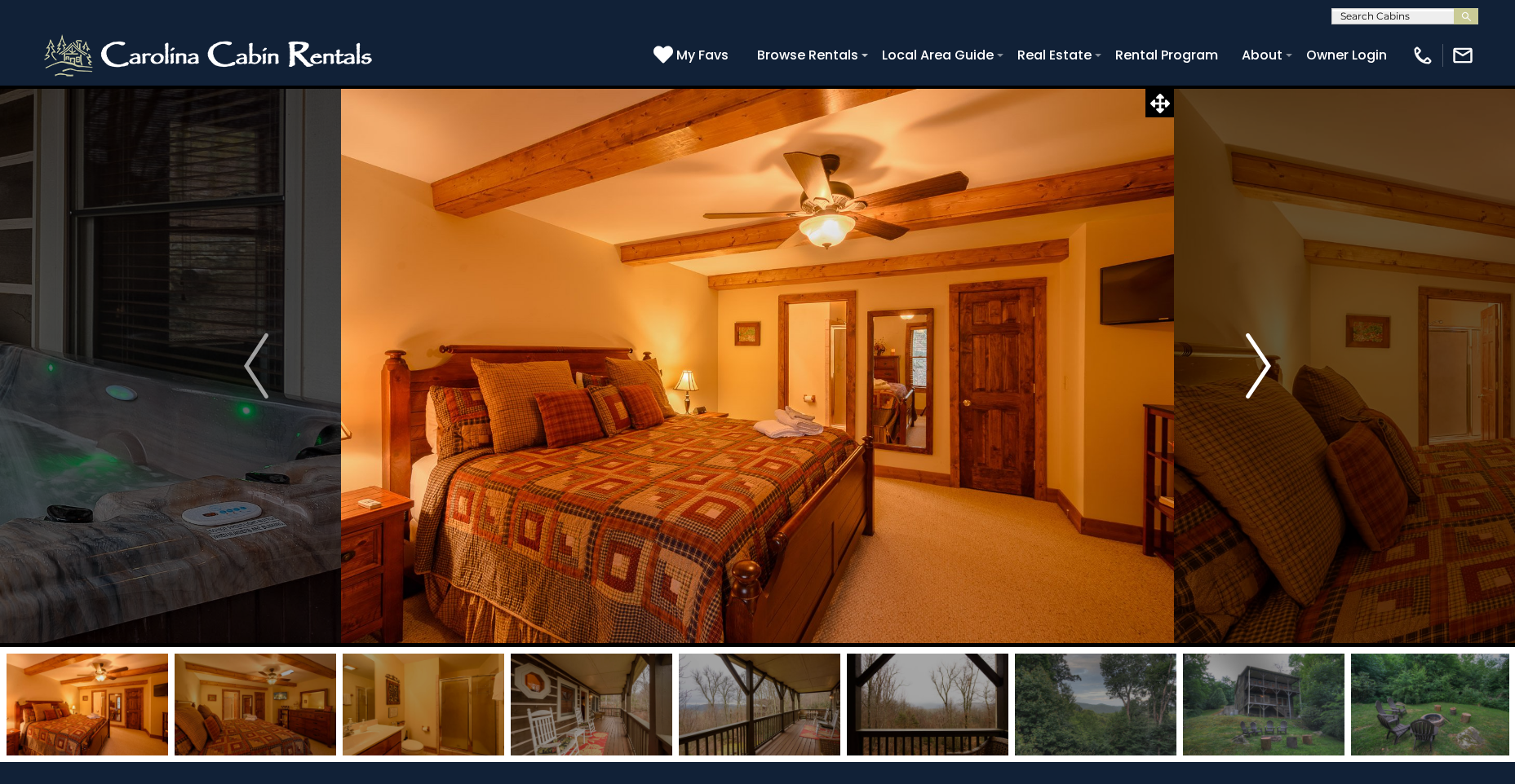
click at [1268, 362] on img "Next" at bounding box center [1258, 366] width 24 height 65
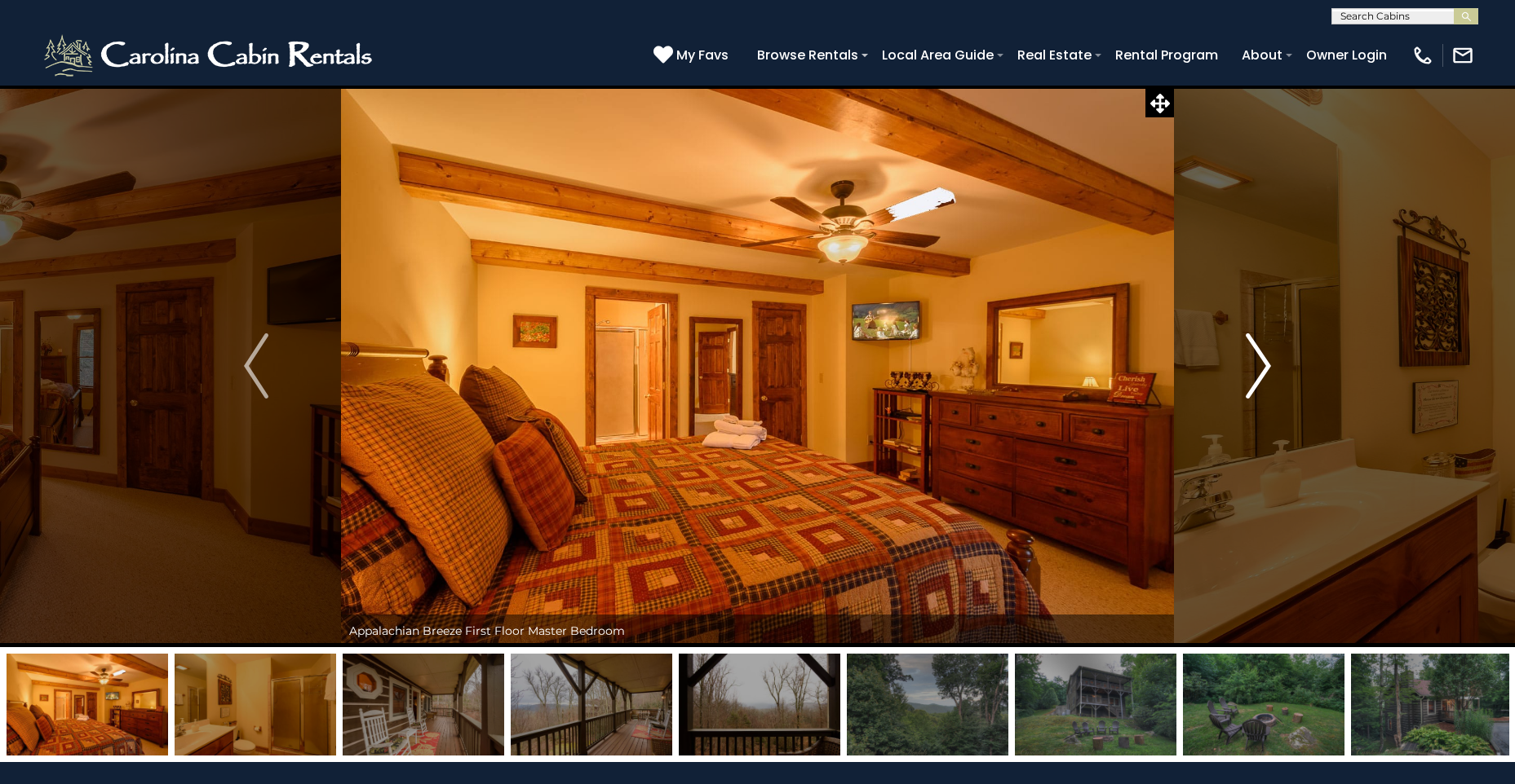
click at [1268, 362] on img "Next" at bounding box center [1258, 366] width 24 height 65
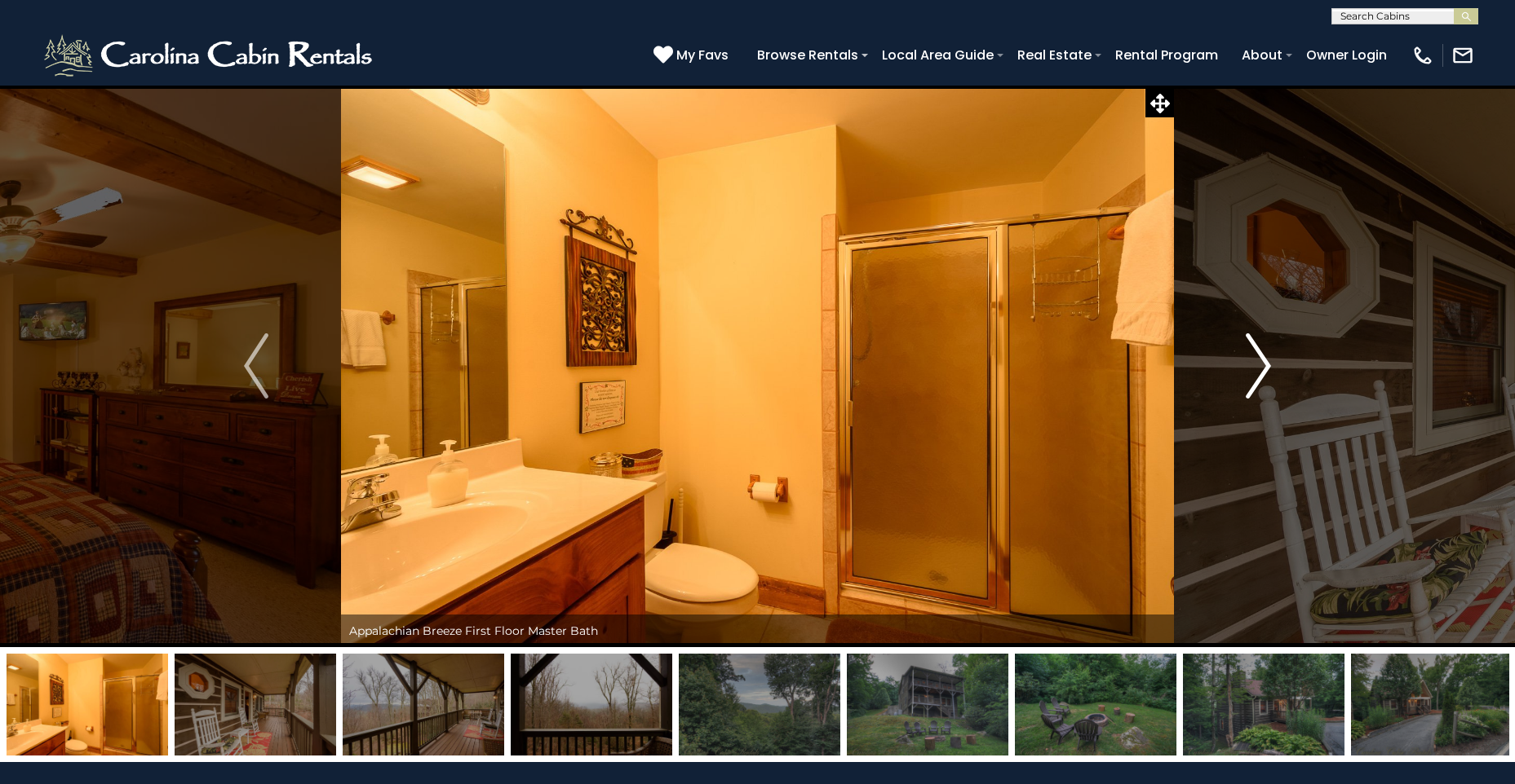
click at [1268, 362] on img "Next" at bounding box center [1258, 366] width 24 height 65
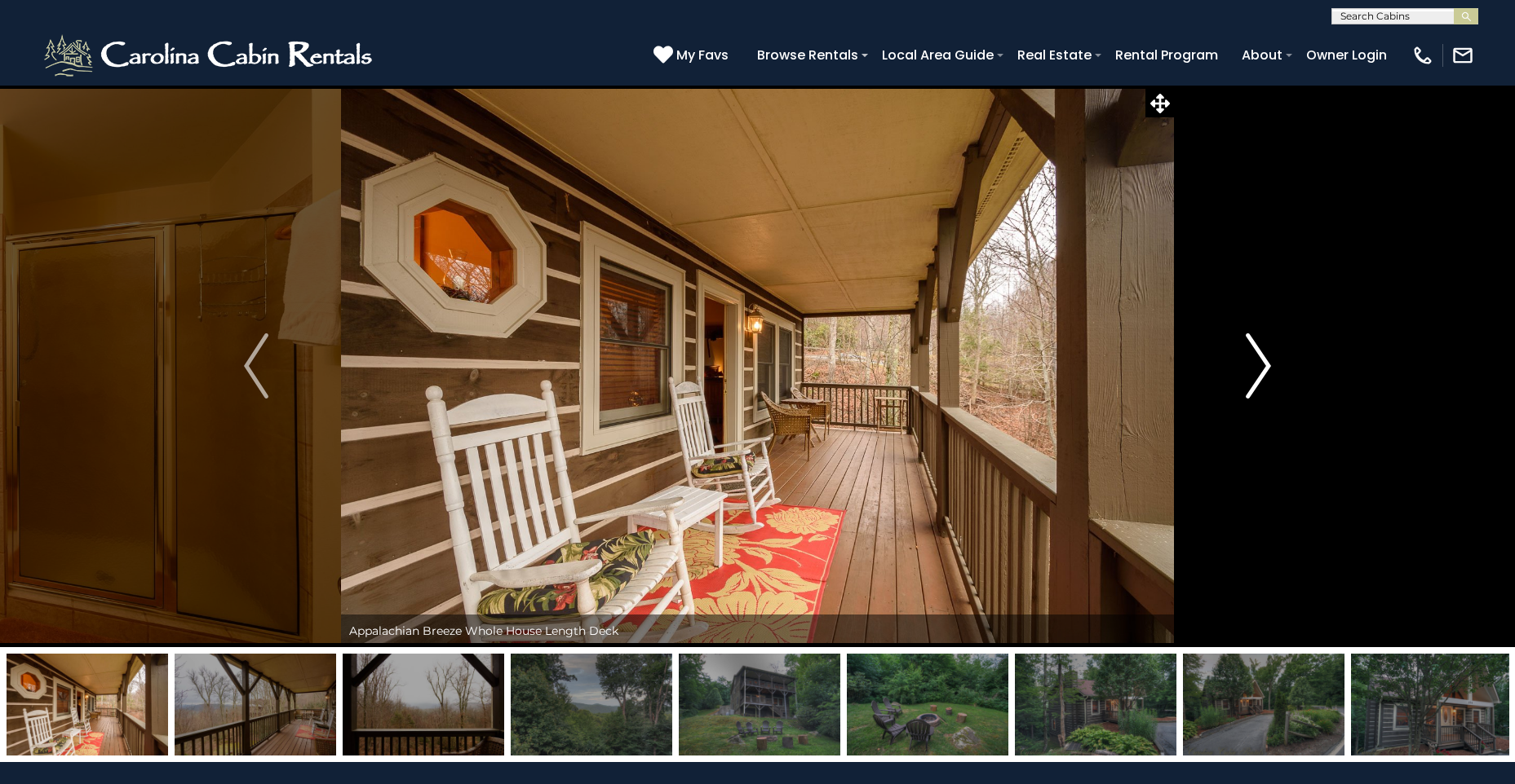
click at [1268, 362] on img "Next" at bounding box center [1258, 366] width 24 height 65
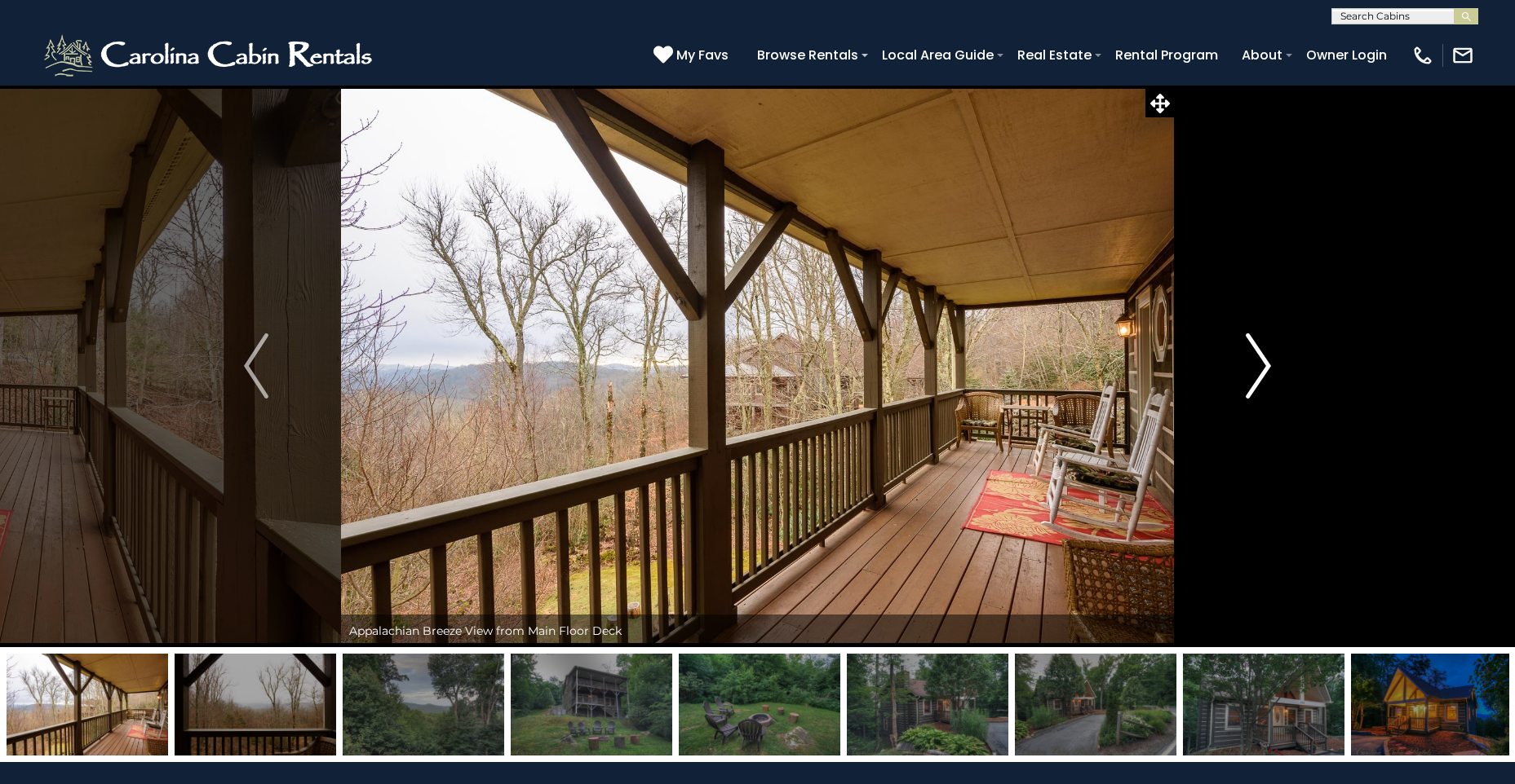
click at [1268, 362] on img "Next" at bounding box center [1258, 366] width 24 height 65
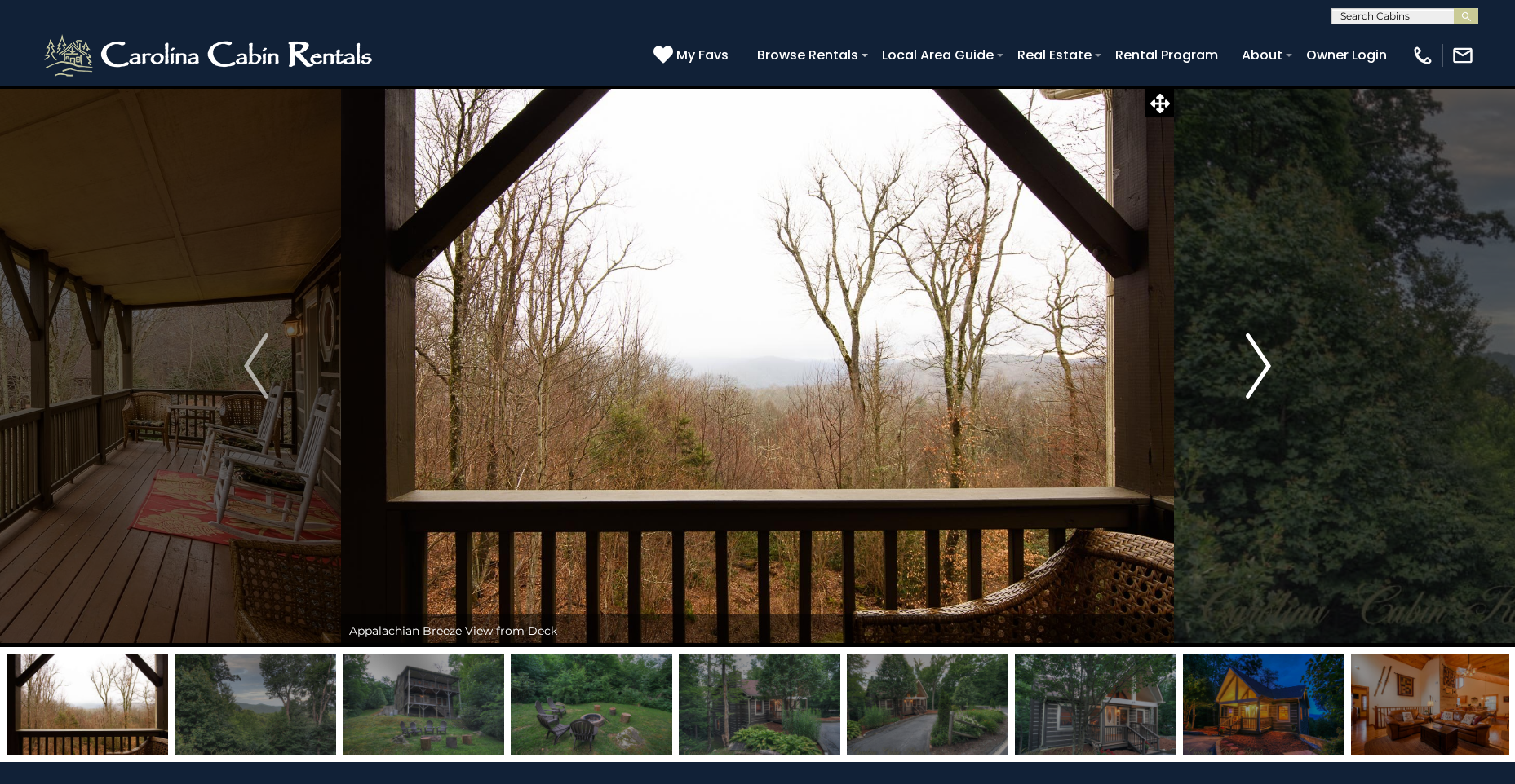
click at [1261, 368] on img "Next" at bounding box center [1258, 366] width 24 height 65
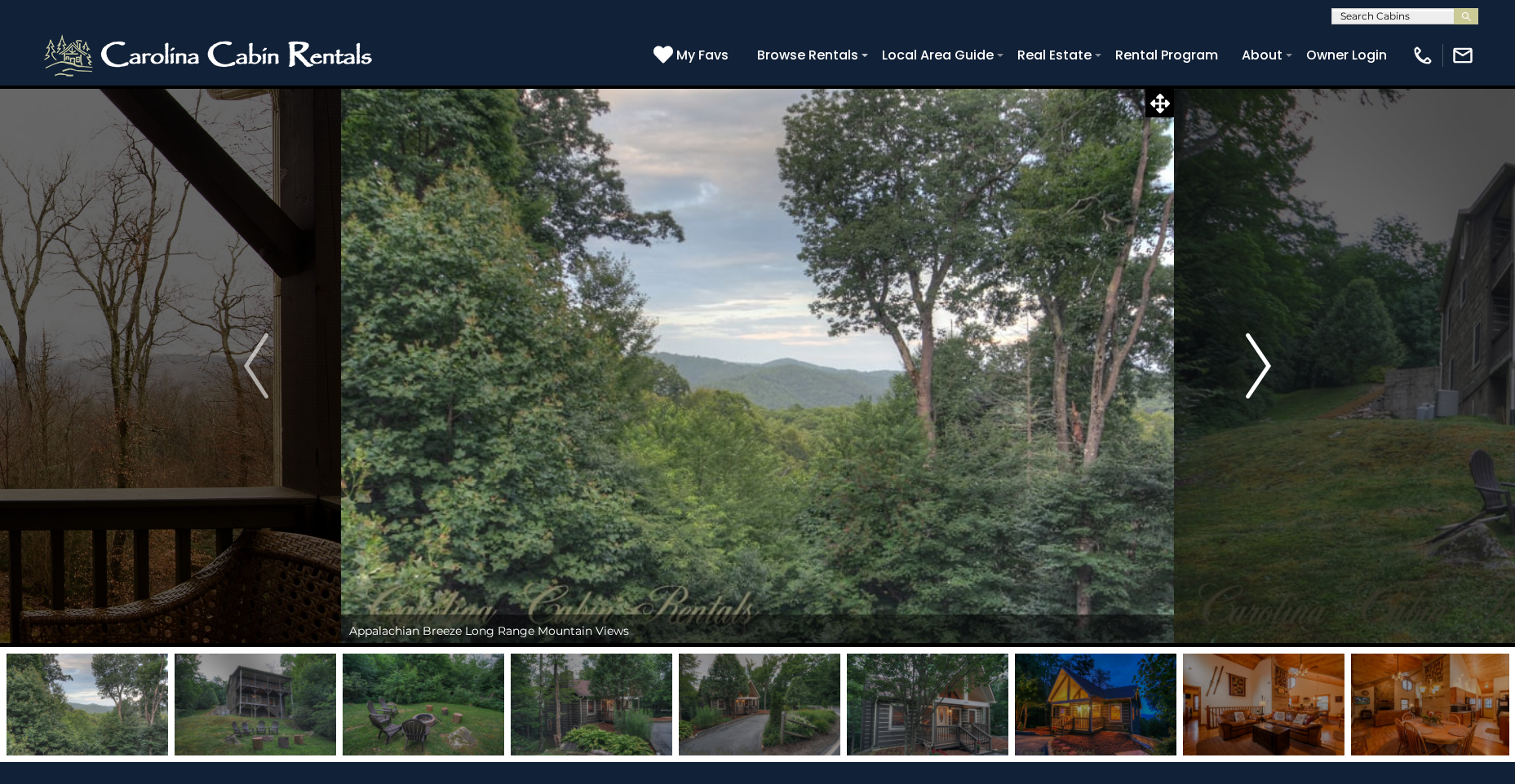
click at [1261, 368] on img "Next" at bounding box center [1258, 366] width 24 height 65
